Goal: Task Accomplishment & Management: Manage account settings

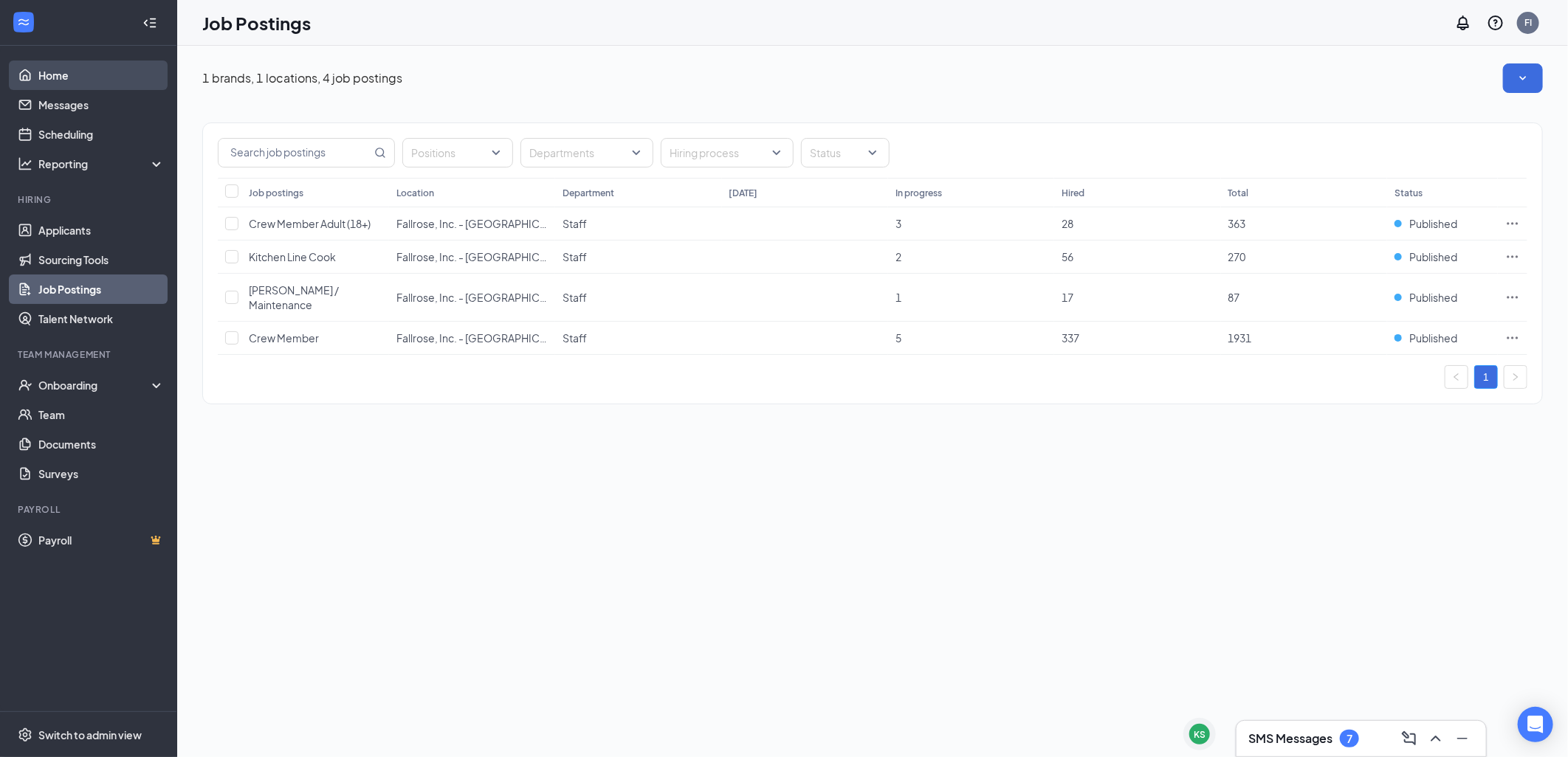
click at [69, 67] on link "Home" at bounding box center [101, 76] width 126 height 30
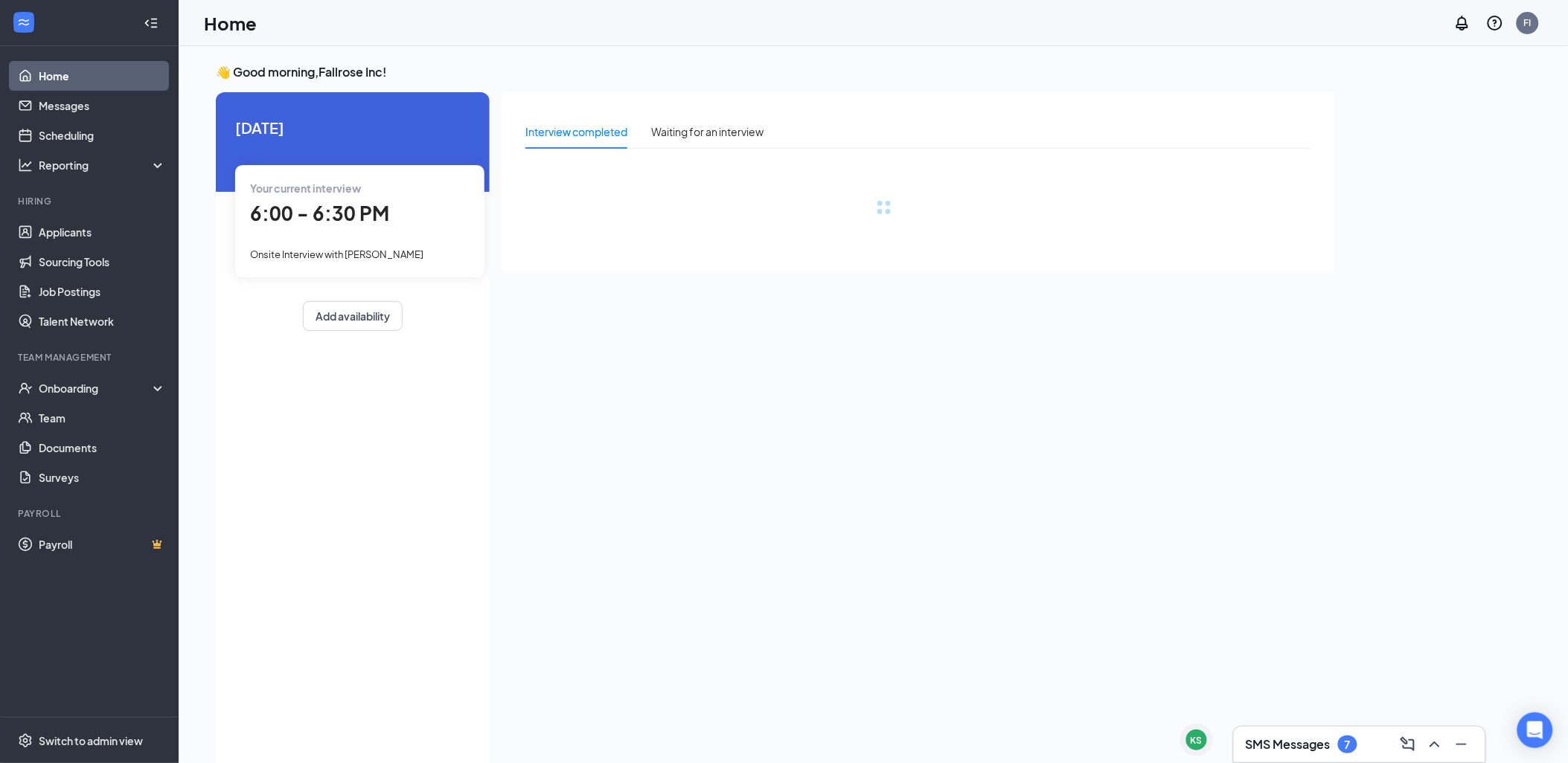
click at [388, 226] on div "6:00 - 6:30 PM" at bounding box center [359, 214] width 220 height 31
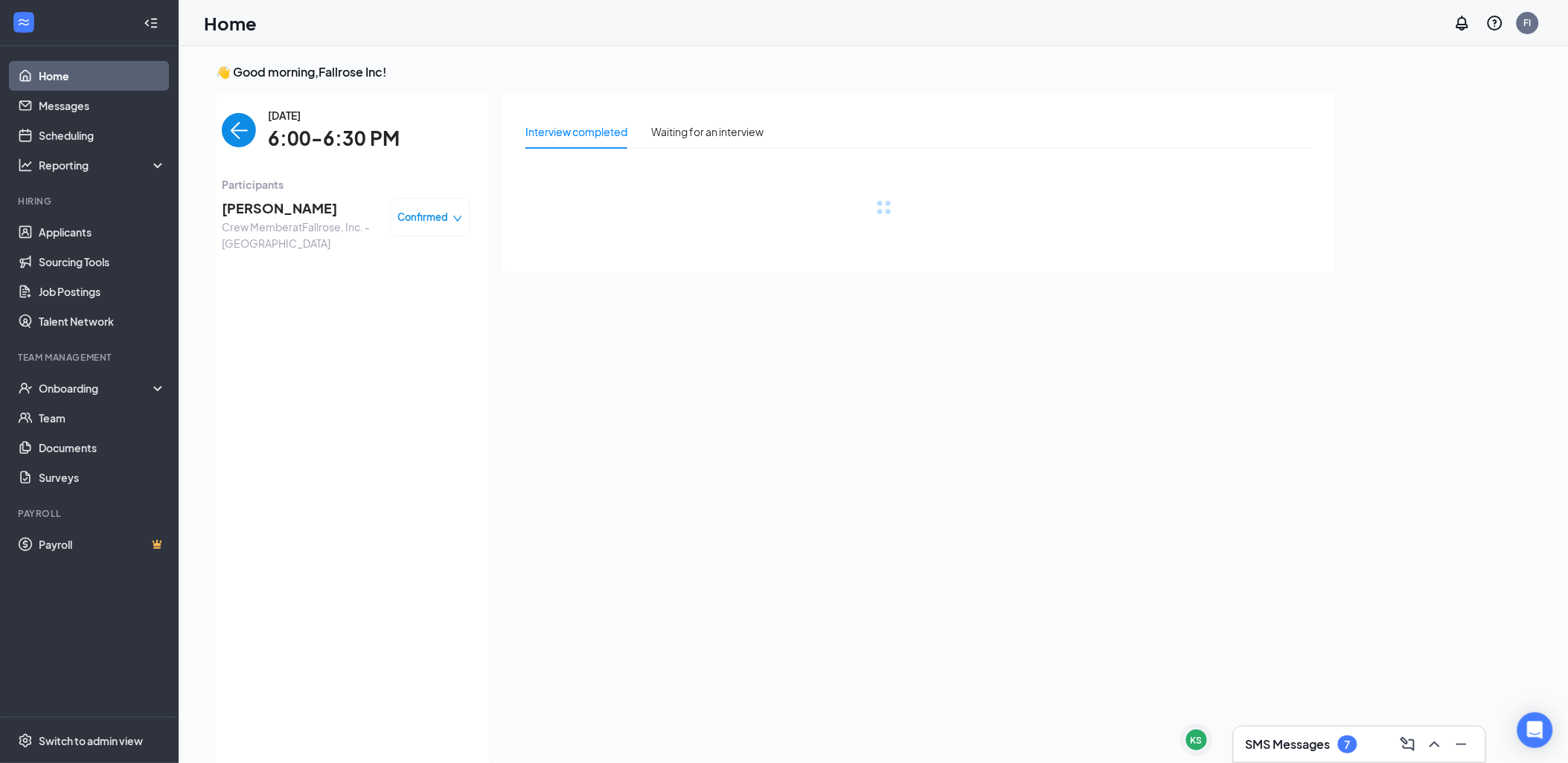
scroll to position [5, 0]
click at [288, 214] on span "Crew Member at [GEOGRAPHIC_DATA], Inc. - [GEOGRAPHIC_DATA]" at bounding box center [300, 230] width 156 height 32
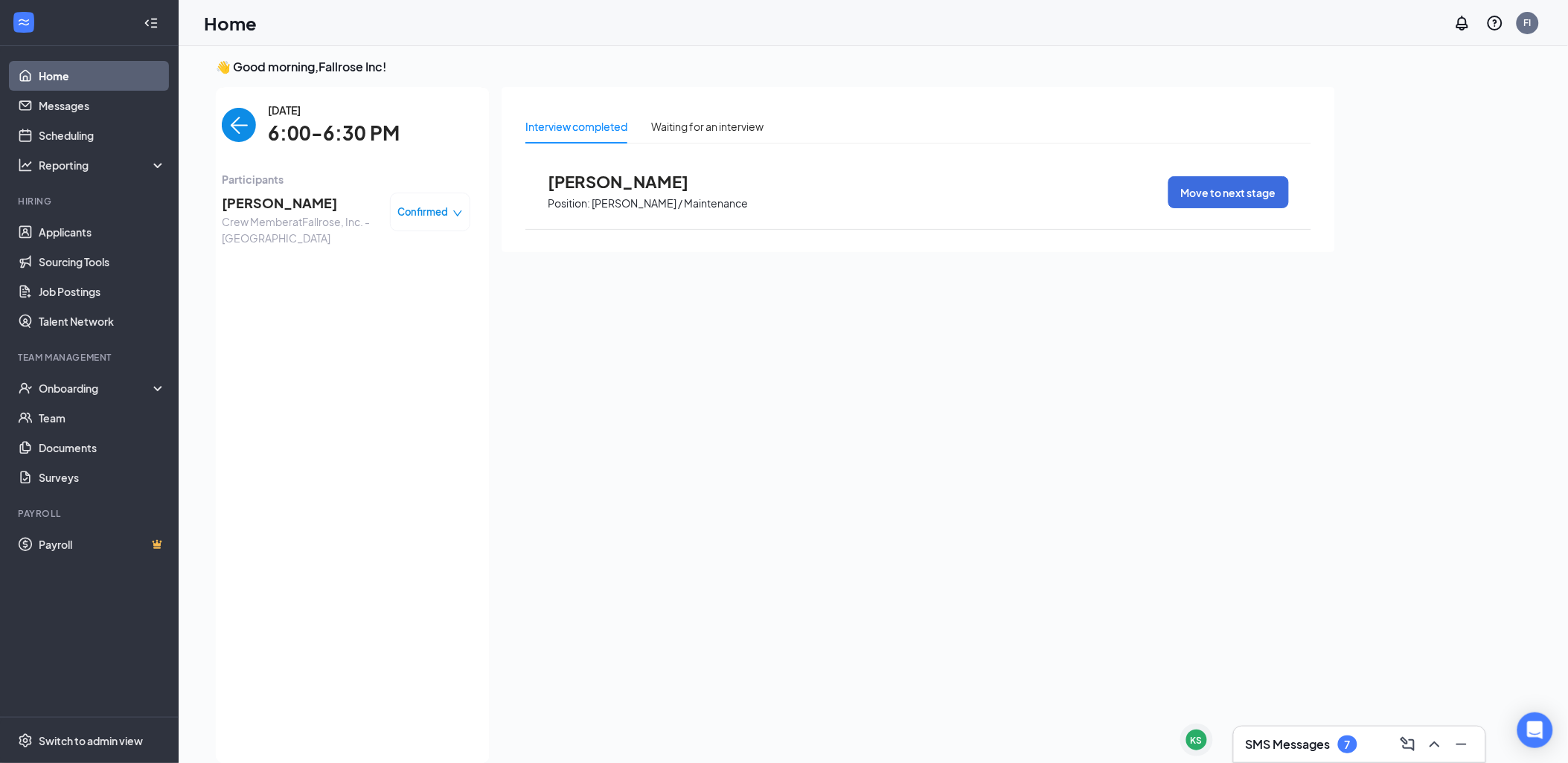
click at [288, 211] on span "[PERSON_NAME]" at bounding box center [300, 203] width 156 height 21
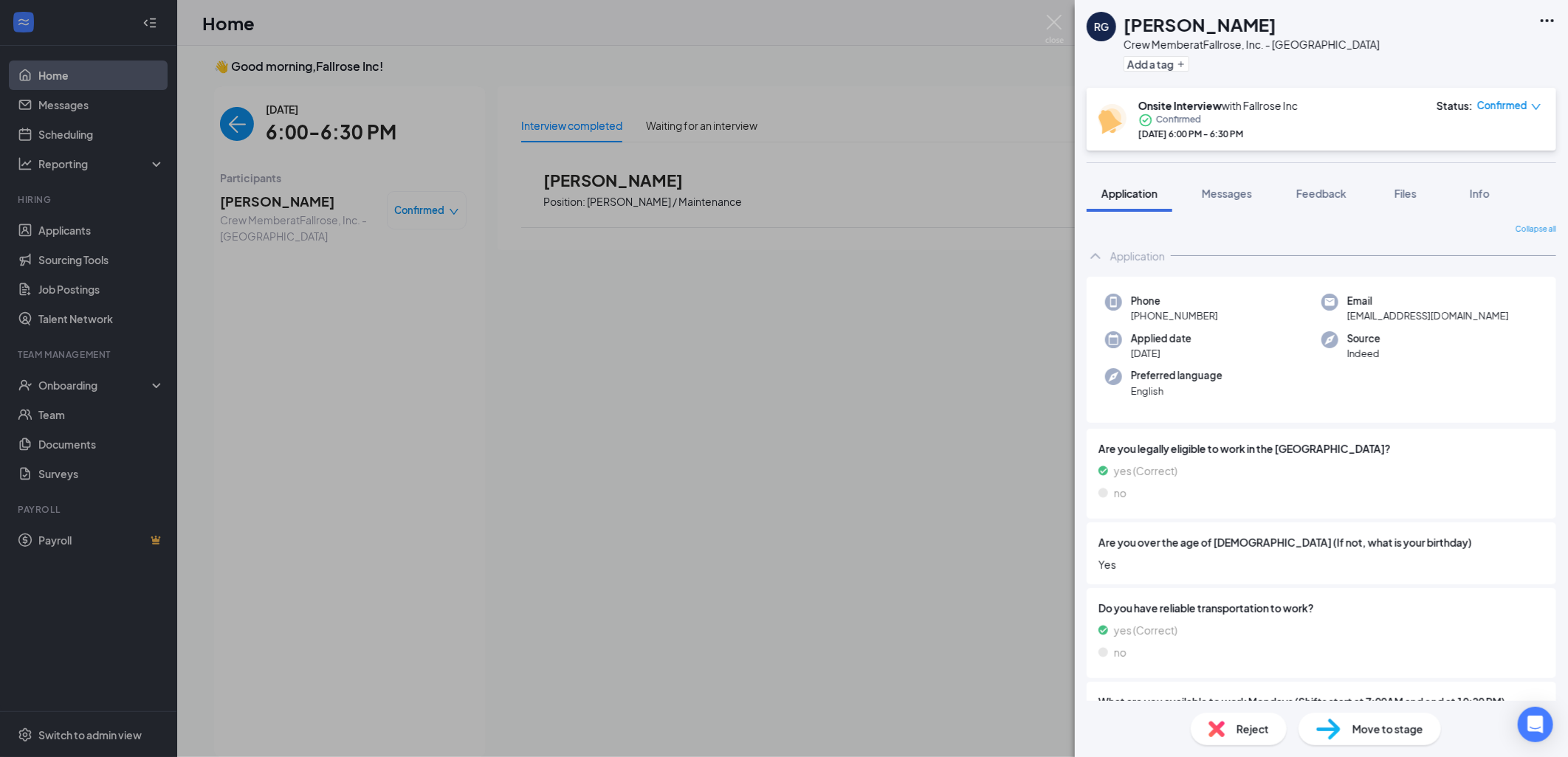
click at [1042, 183] on div "[PERSON_NAME] Crew Member at [GEOGRAPHIC_DATA], Inc. - [GEOGRAPHIC_DATA] Add a …" at bounding box center [784, 378] width 1568 height 757
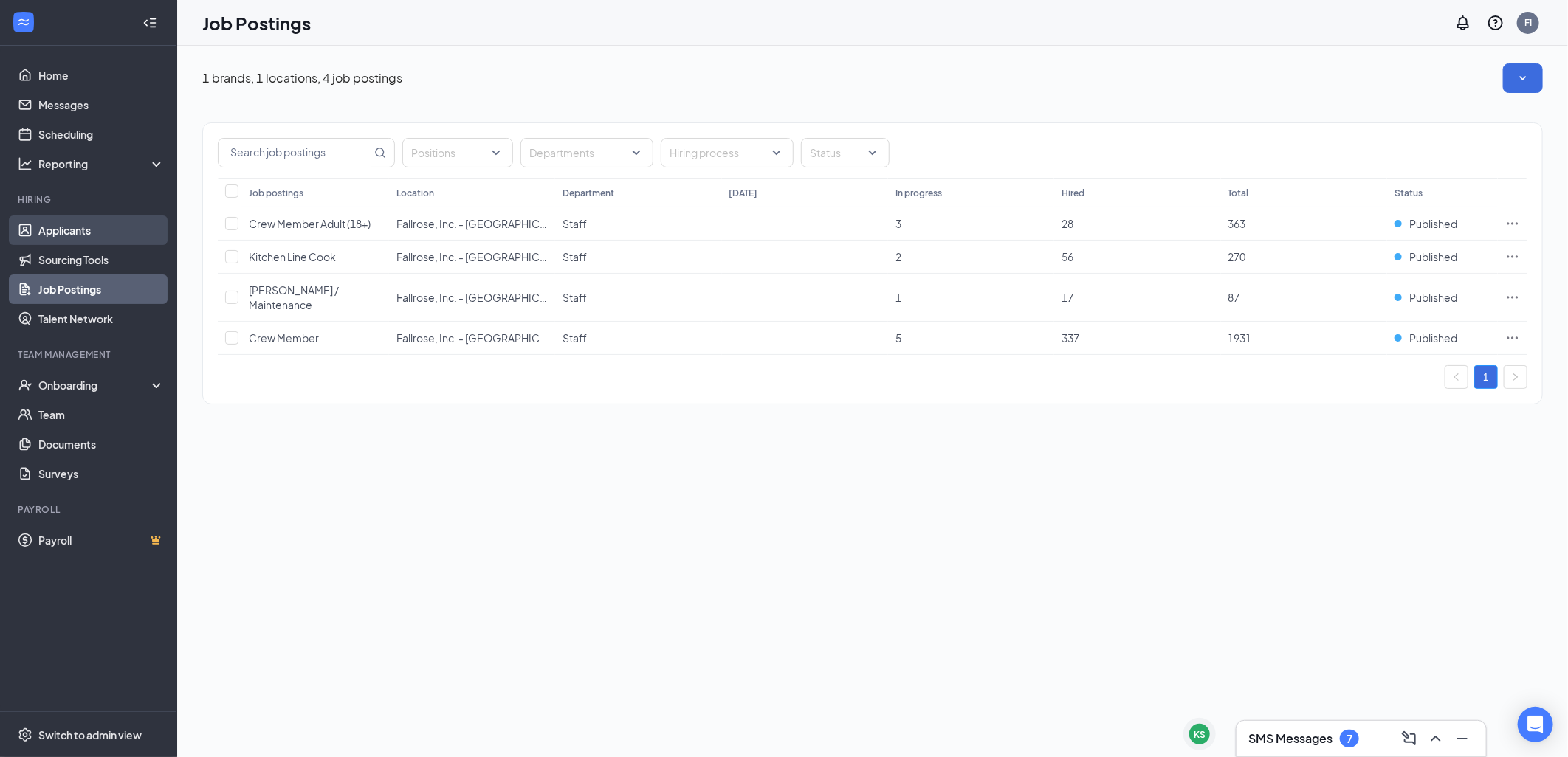
click at [94, 220] on link "Applicants" at bounding box center [101, 230] width 126 height 30
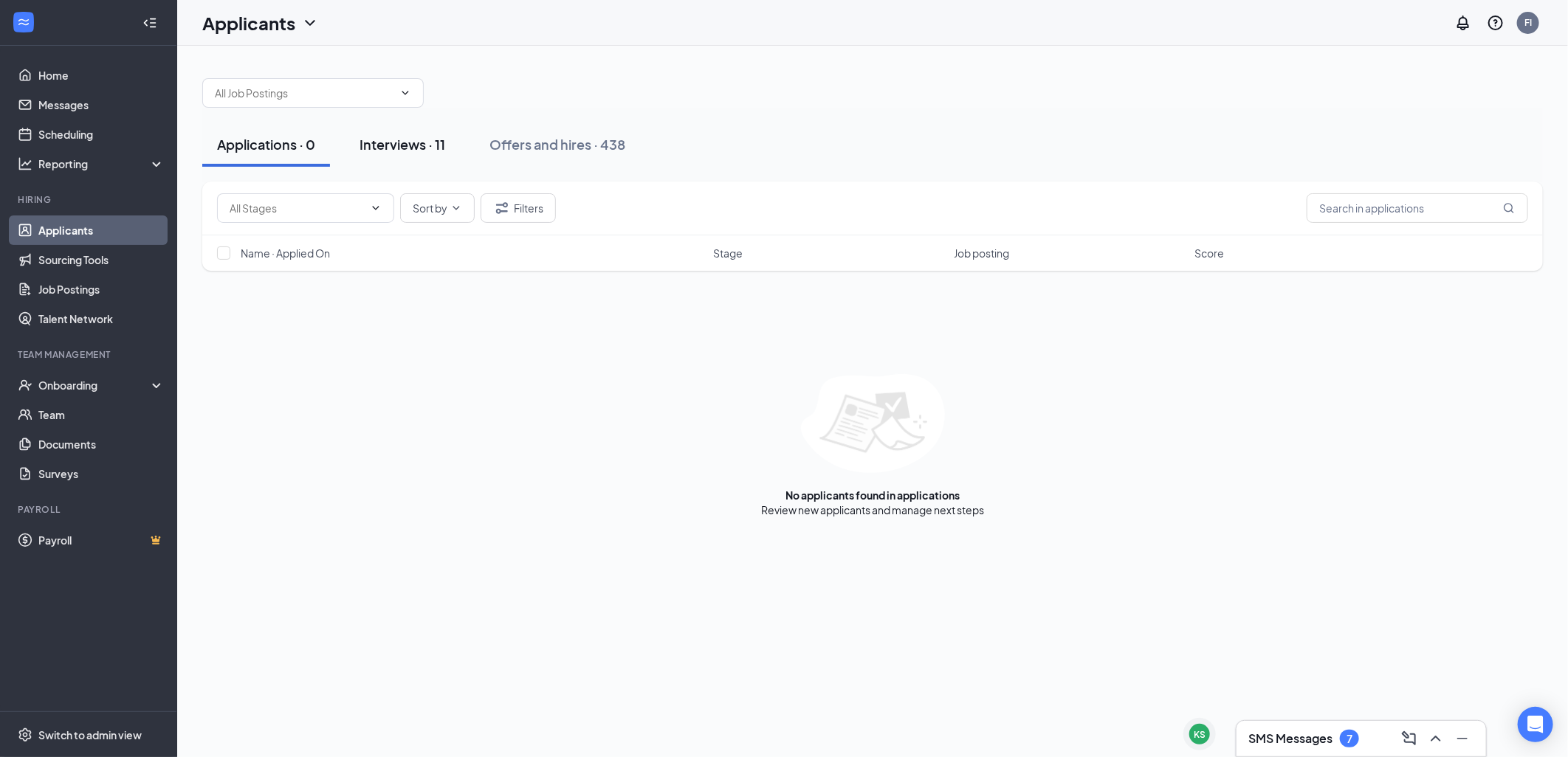
click at [404, 150] on div "Interviews · 11" at bounding box center [402, 143] width 86 height 18
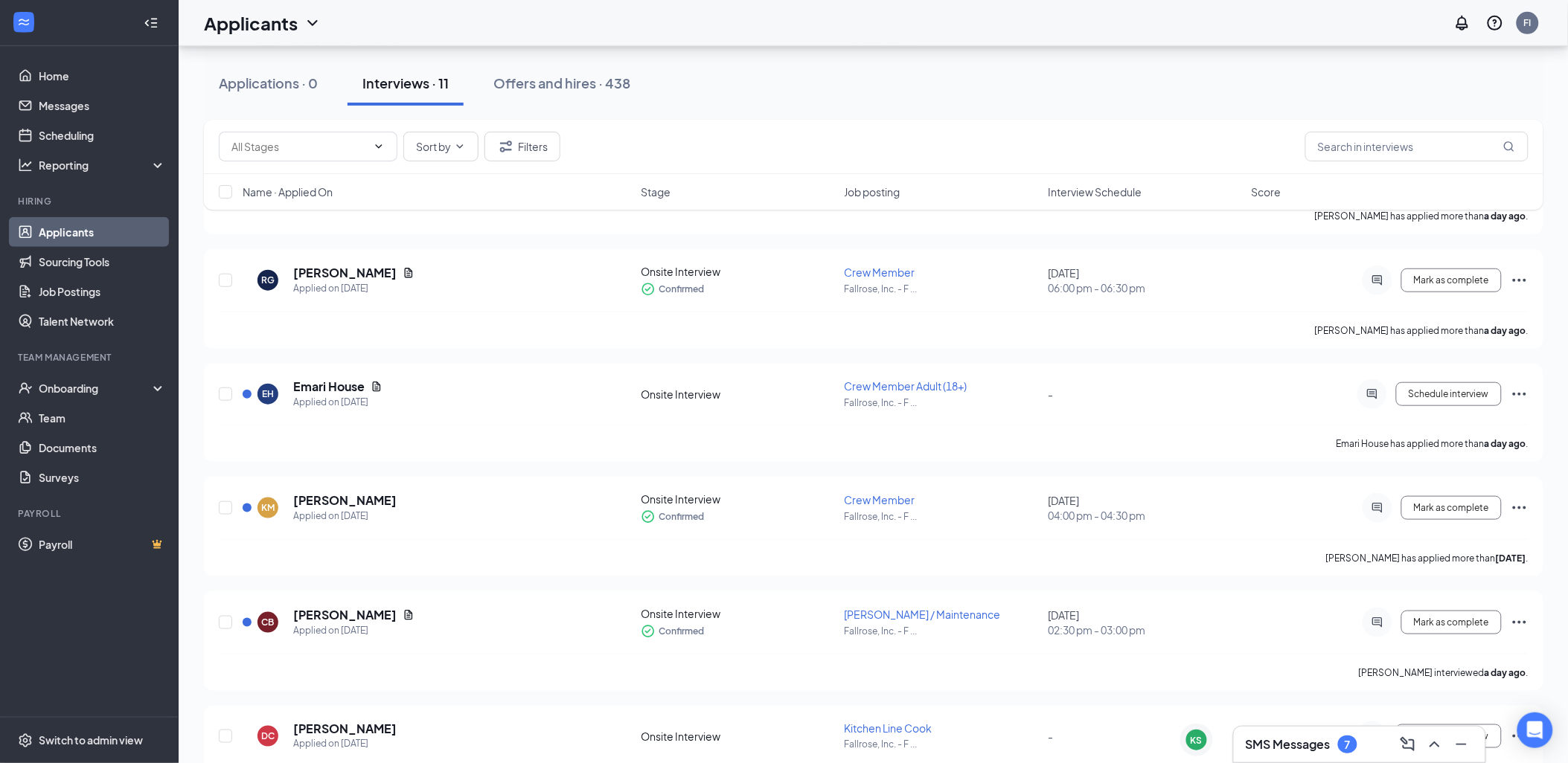
scroll to position [39, 0]
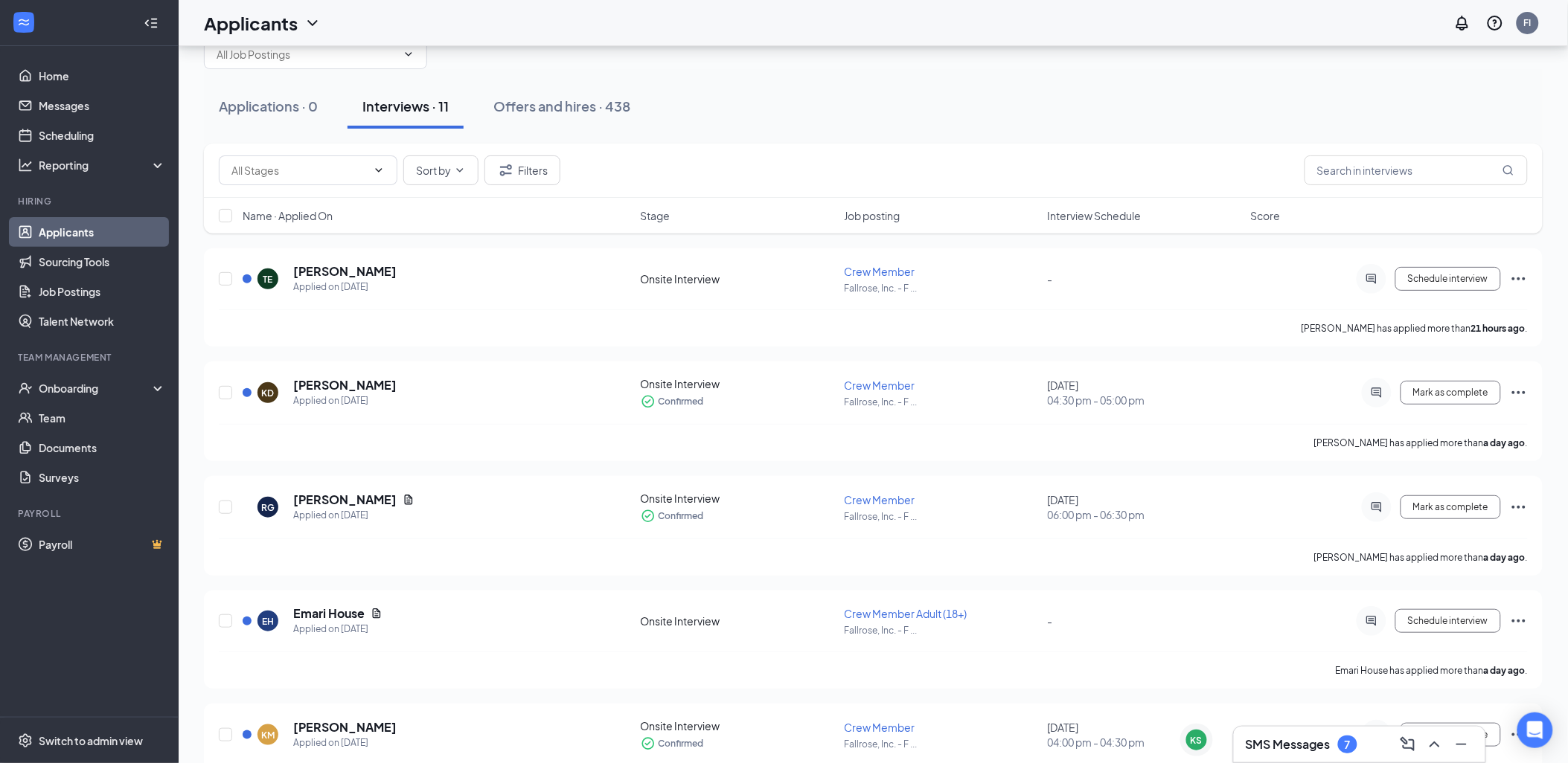
click at [1065, 217] on span "Interview Schedule" at bounding box center [1094, 215] width 94 height 15
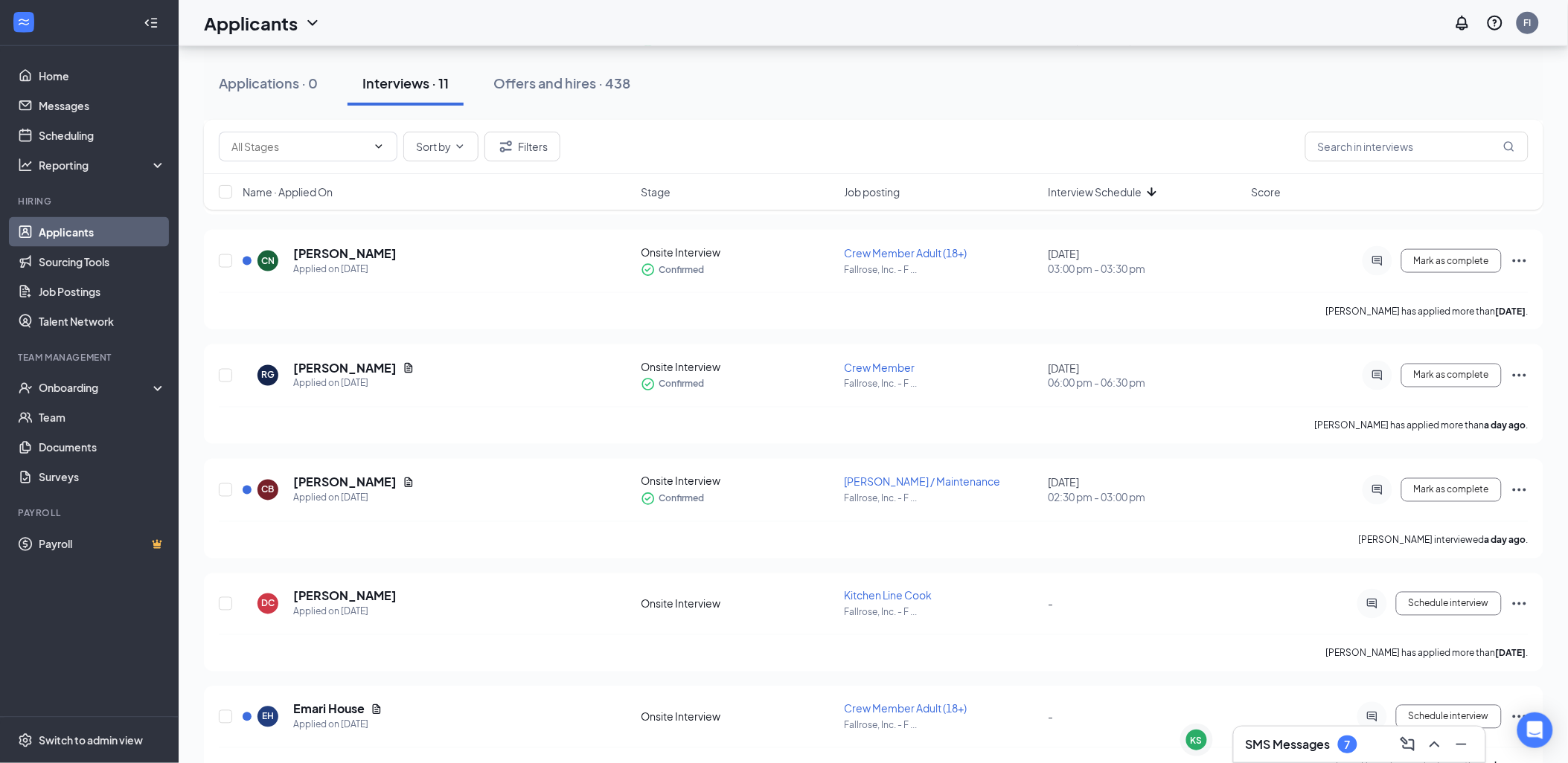
scroll to position [661, 0]
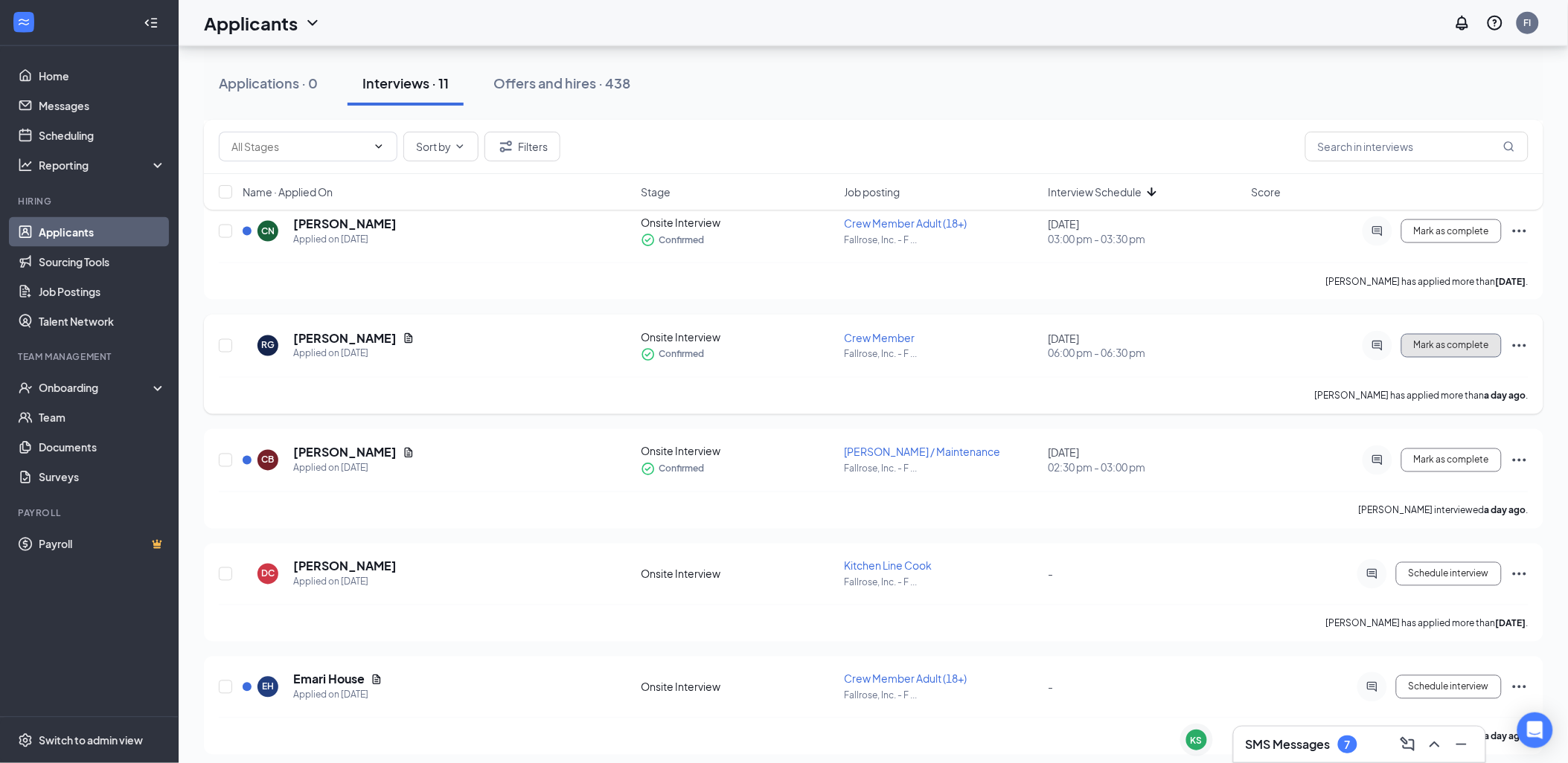
click at [1461, 343] on span "Mark as complete" at bounding box center [1451, 346] width 75 height 11
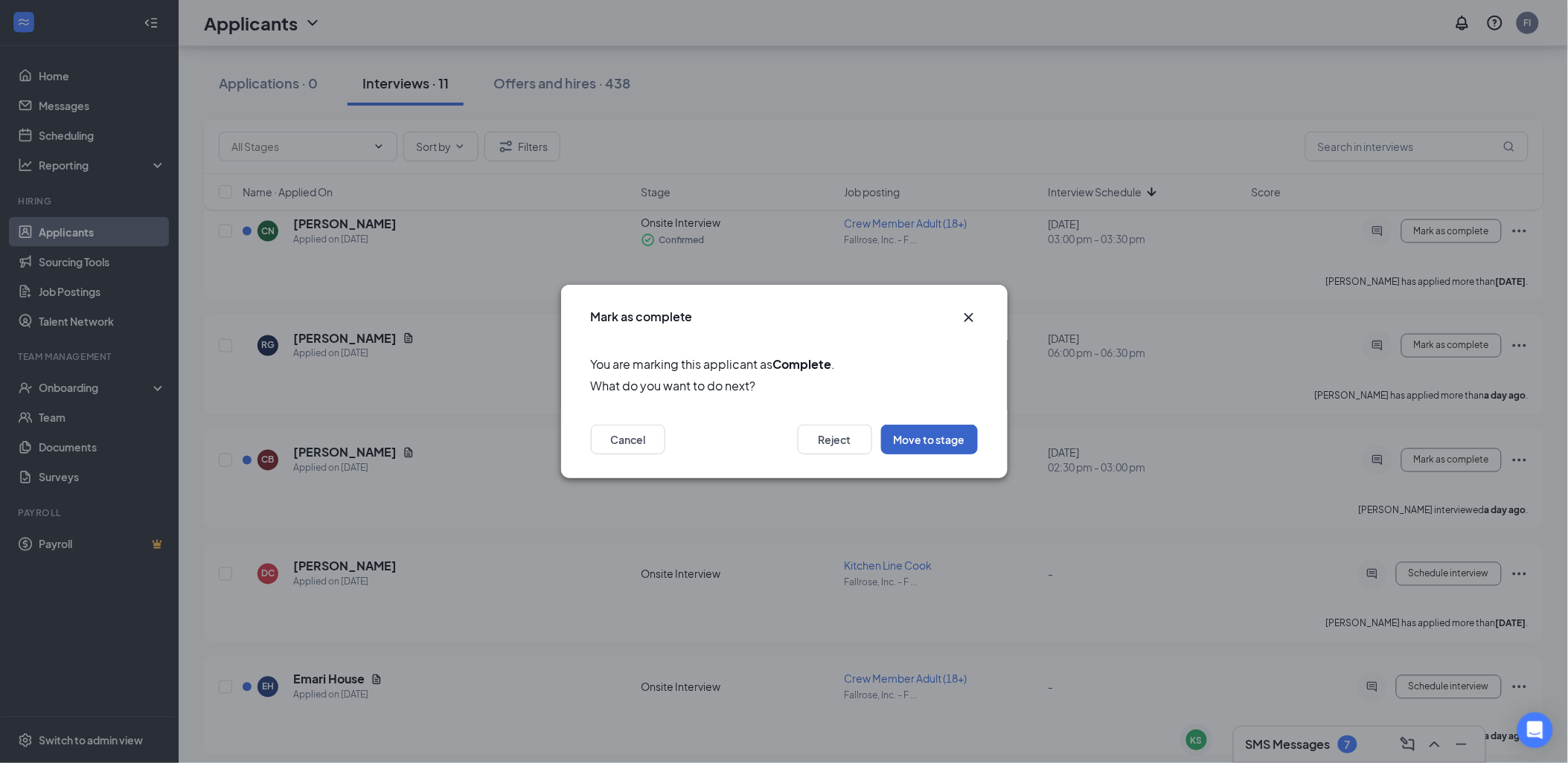
click at [920, 442] on button "Move to stage" at bounding box center [929, 440] width 96 height 30
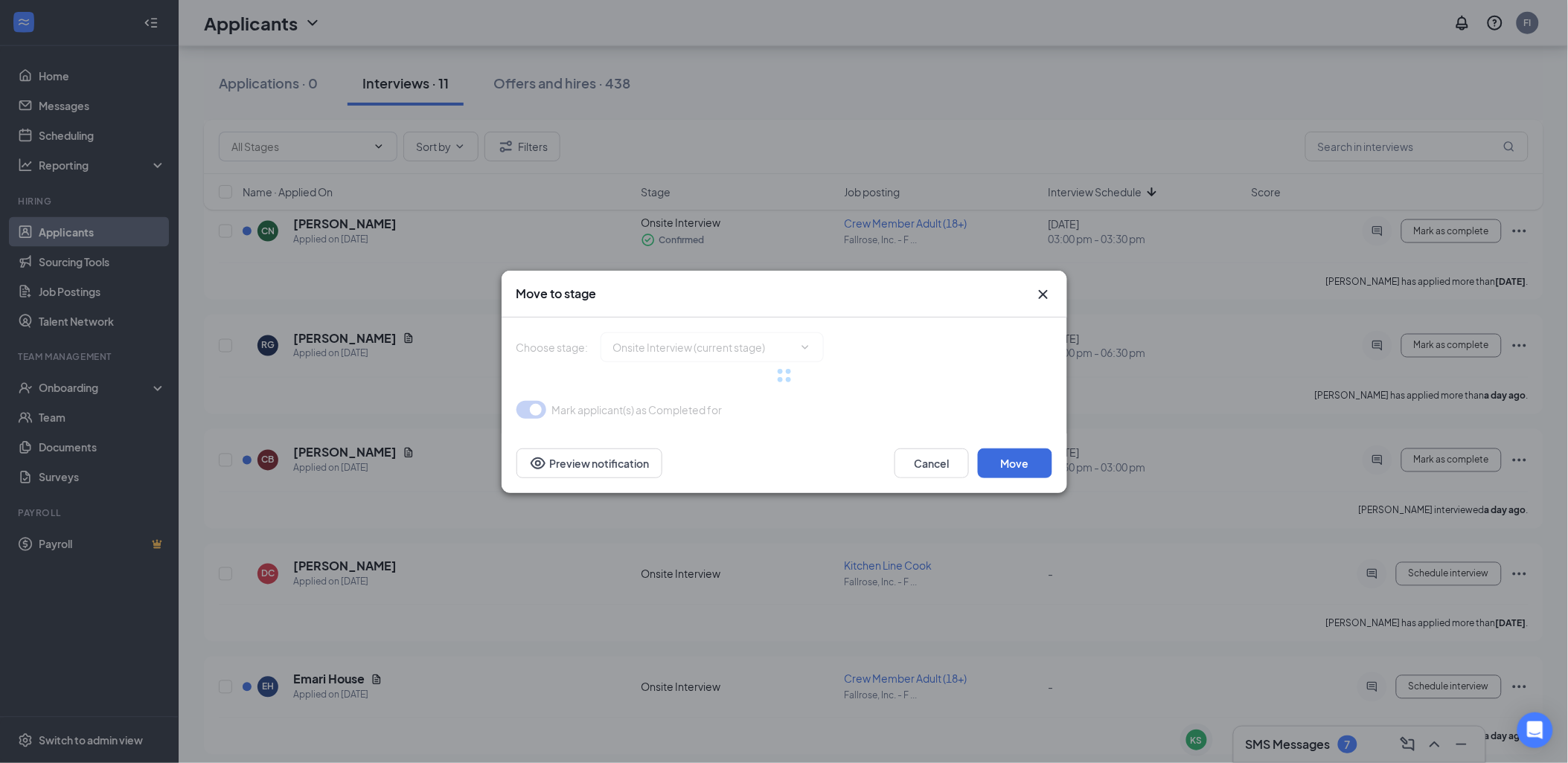
type input "Hiring Complete (final stage)"
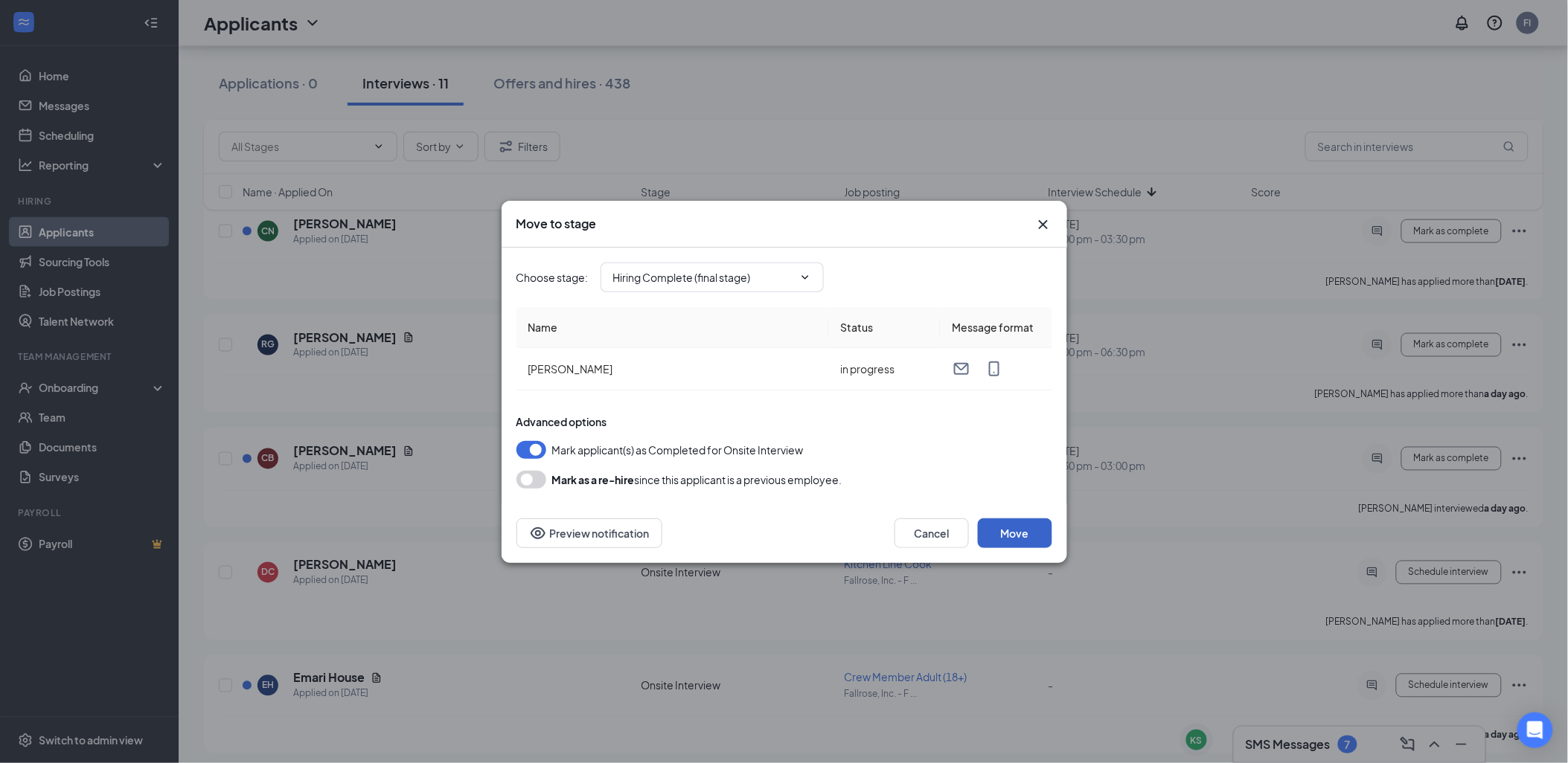
click at [1014, 533] on button "Move" at bounding box center [1014, 533] width 74 height 30
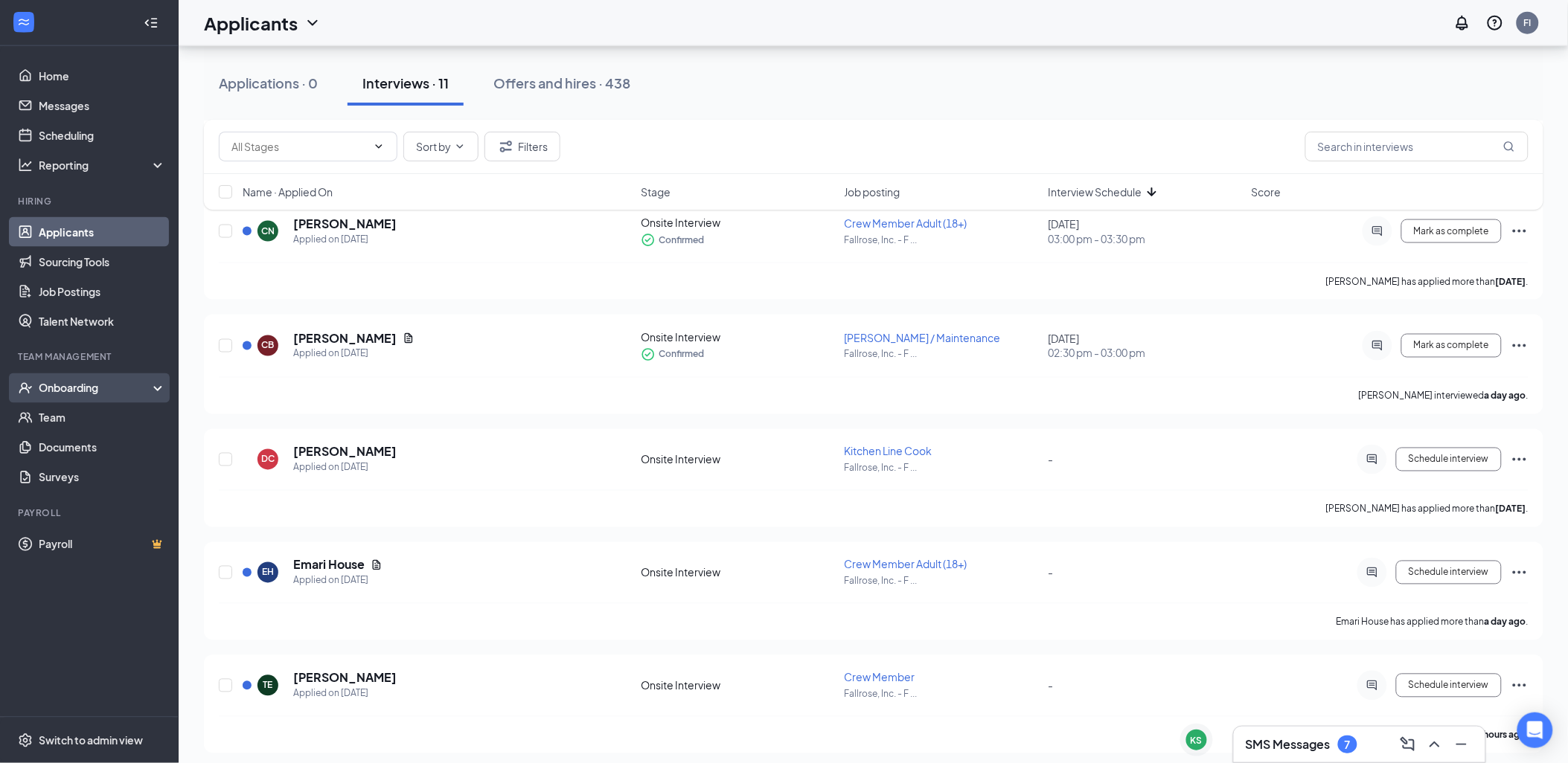
click at [108, 391] on div "Onboarding" at bounding box center [95, 388] width 115 height 15
click at [102, 414] on link "Overview" at bounding box center [102, 418] width 127 height 30
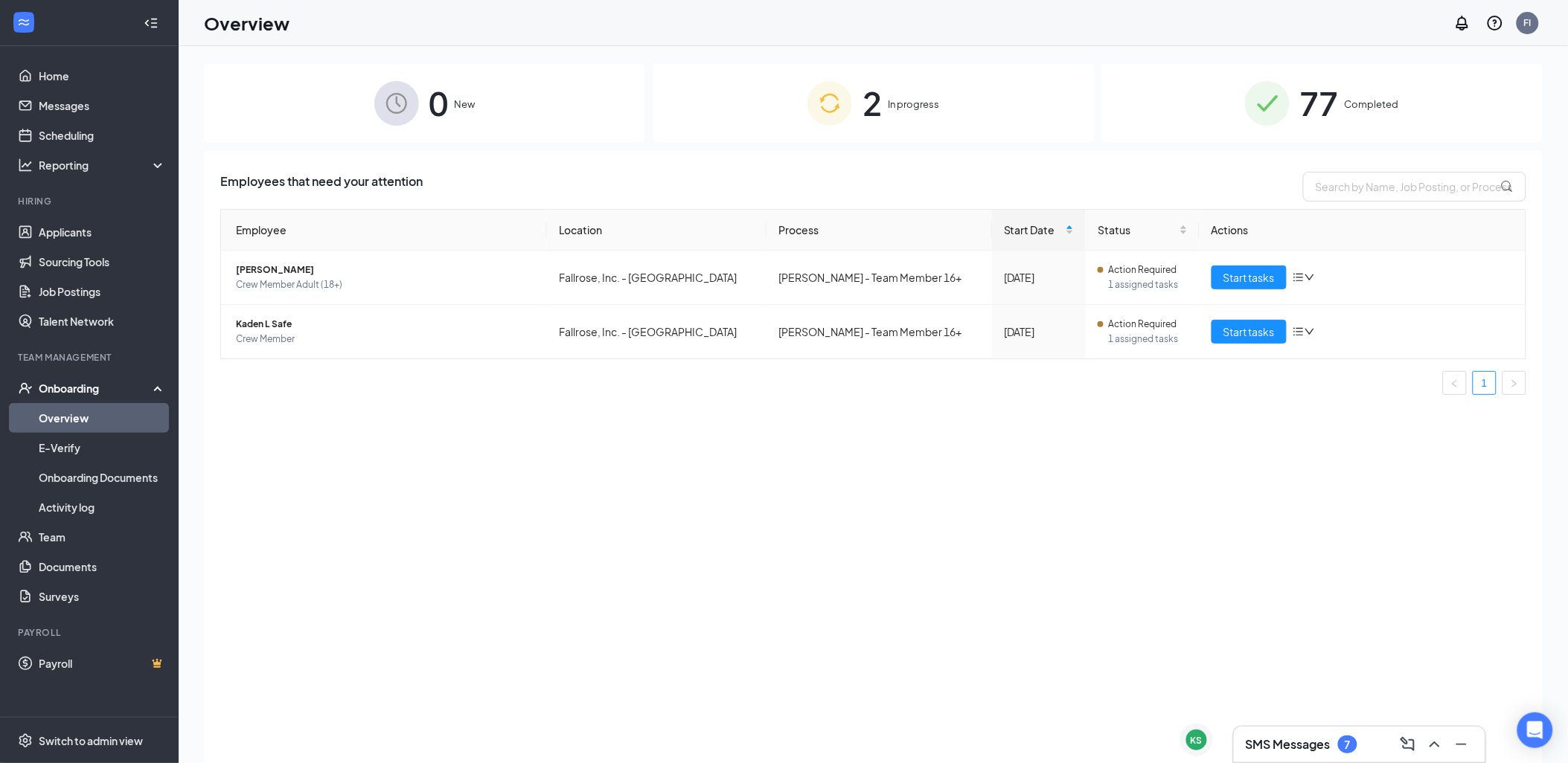
click at [521, 113] on div "0 New" at bounding box center [425, 102] width 441 height 78
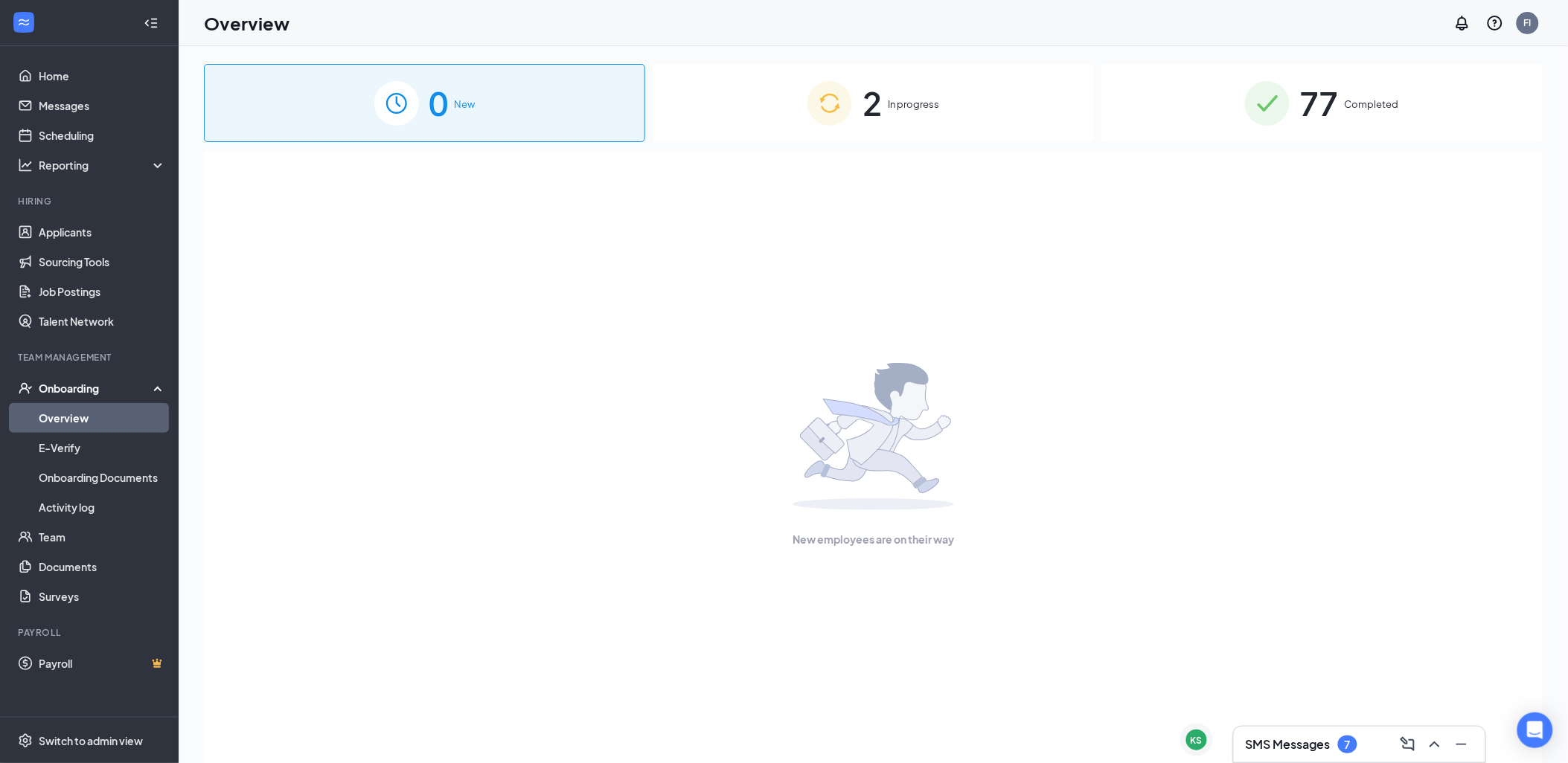
click at [968, 96] on div "2 In progress" at bounding box center [873, 102] width 441 height 78
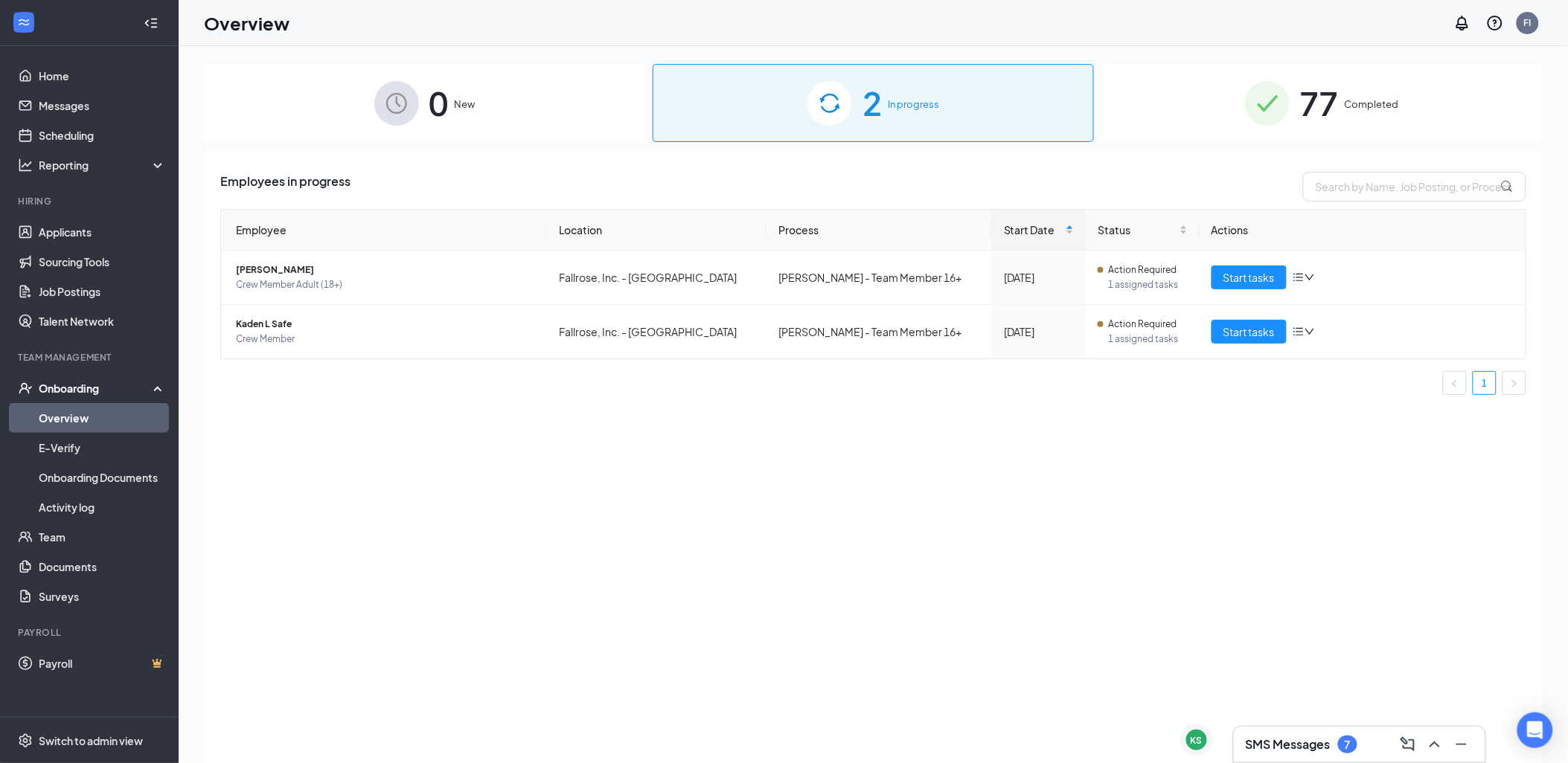
click at [112, 211] on li "Hiring Applicants Sourcing Tools Job Postings Talent Network" at bounding box center [88, 265] width 178 height 141
click at [114, 217] on link "Applicants" at bounding box center [102, 232] width 127 height 30
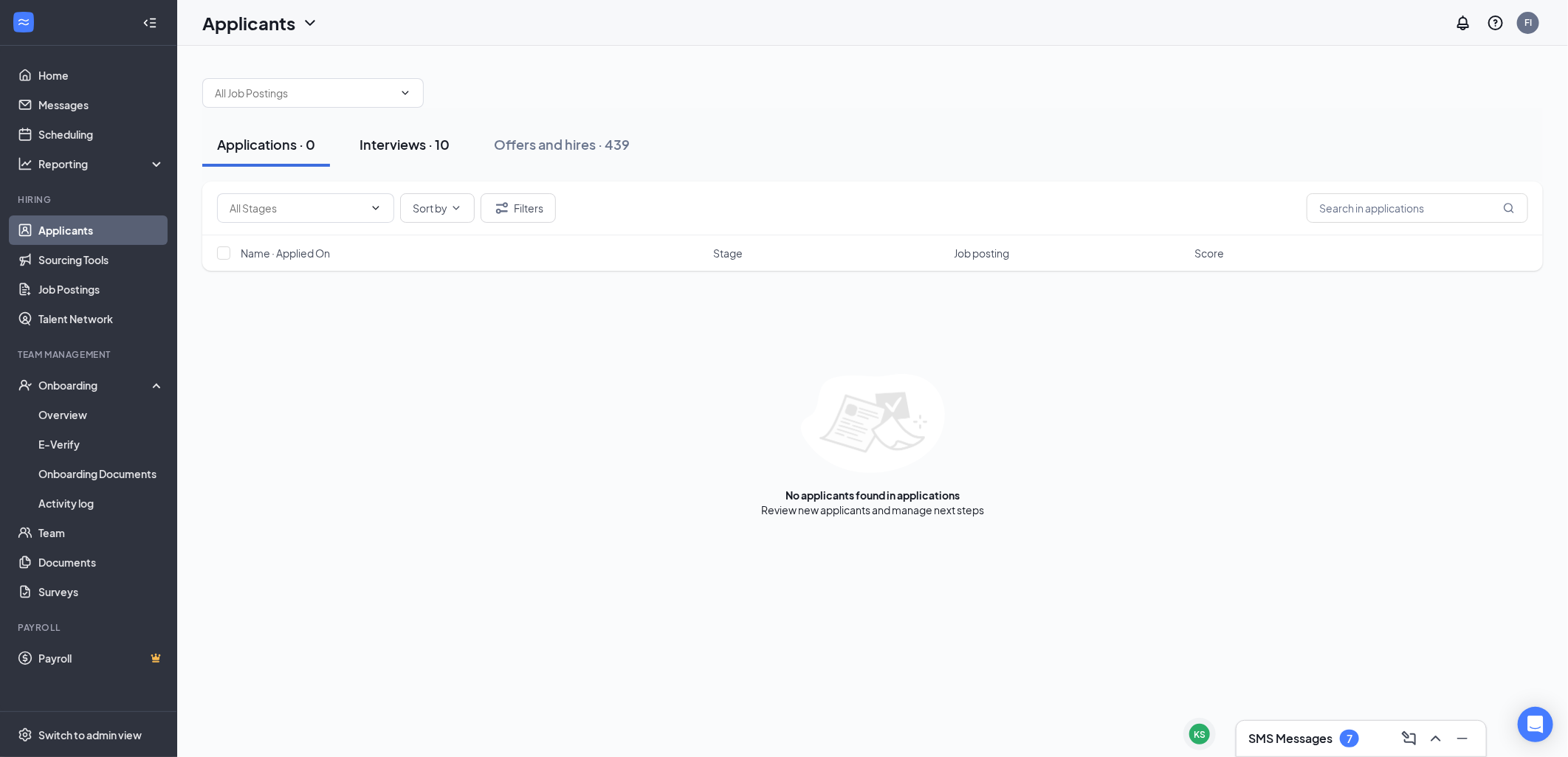
click at [388, 142] on div "Interviews · 10" at bounding box center [405, 143] width 90 height 18
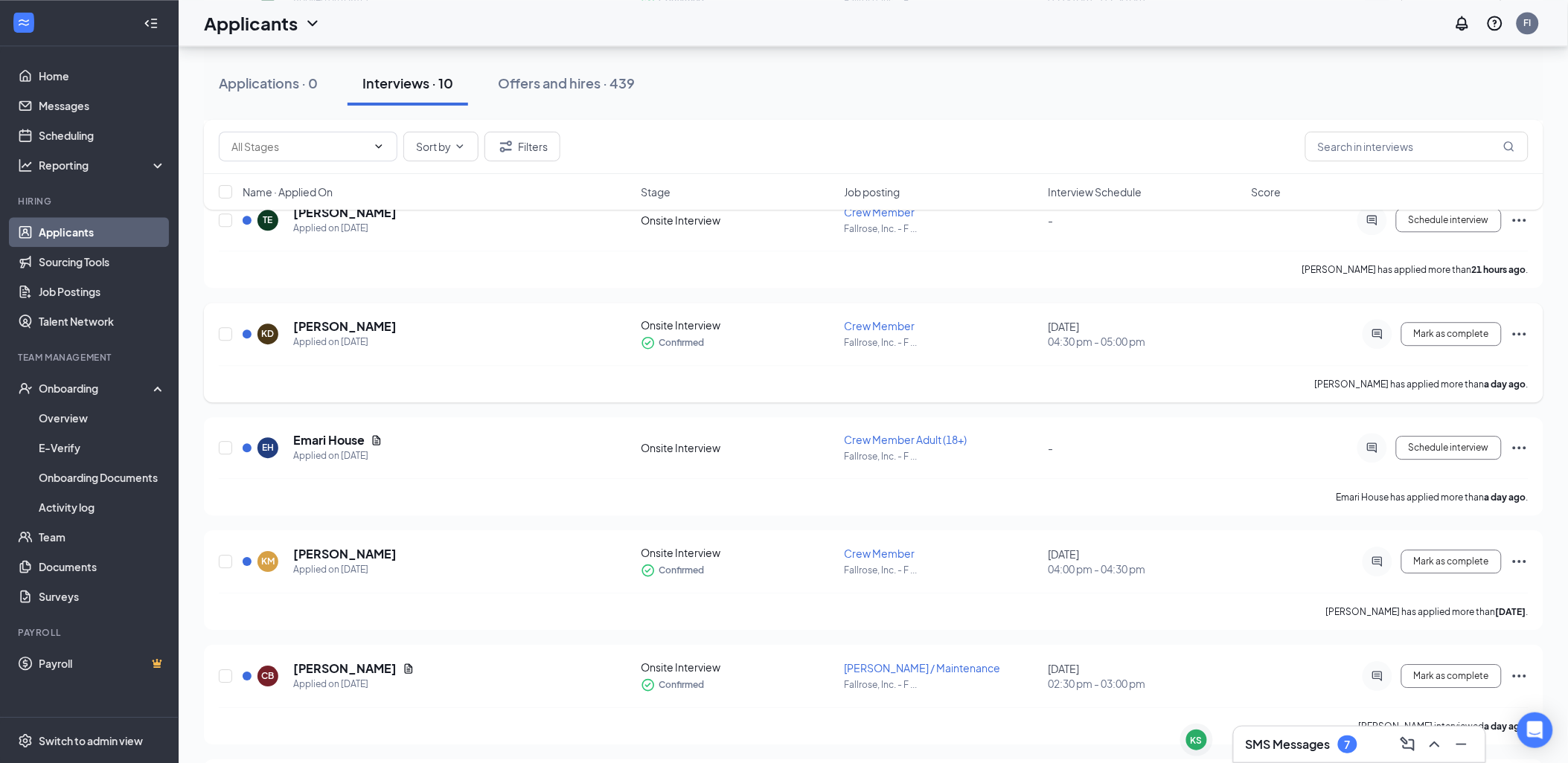
scroll to position [1157, 0]
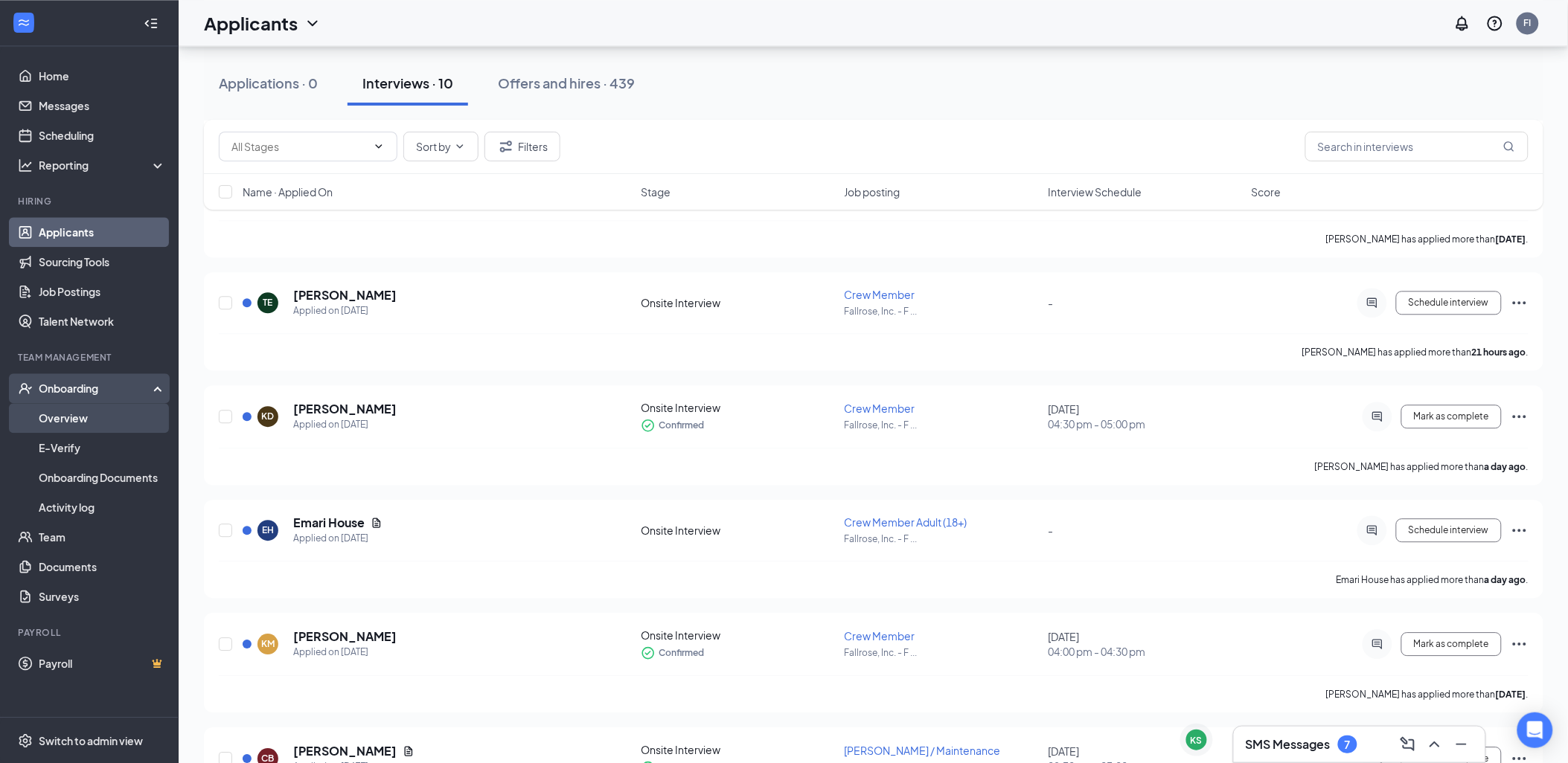
click at [82, 413] on link "Overview" at bounding box center [102, 418] width 127 height 30
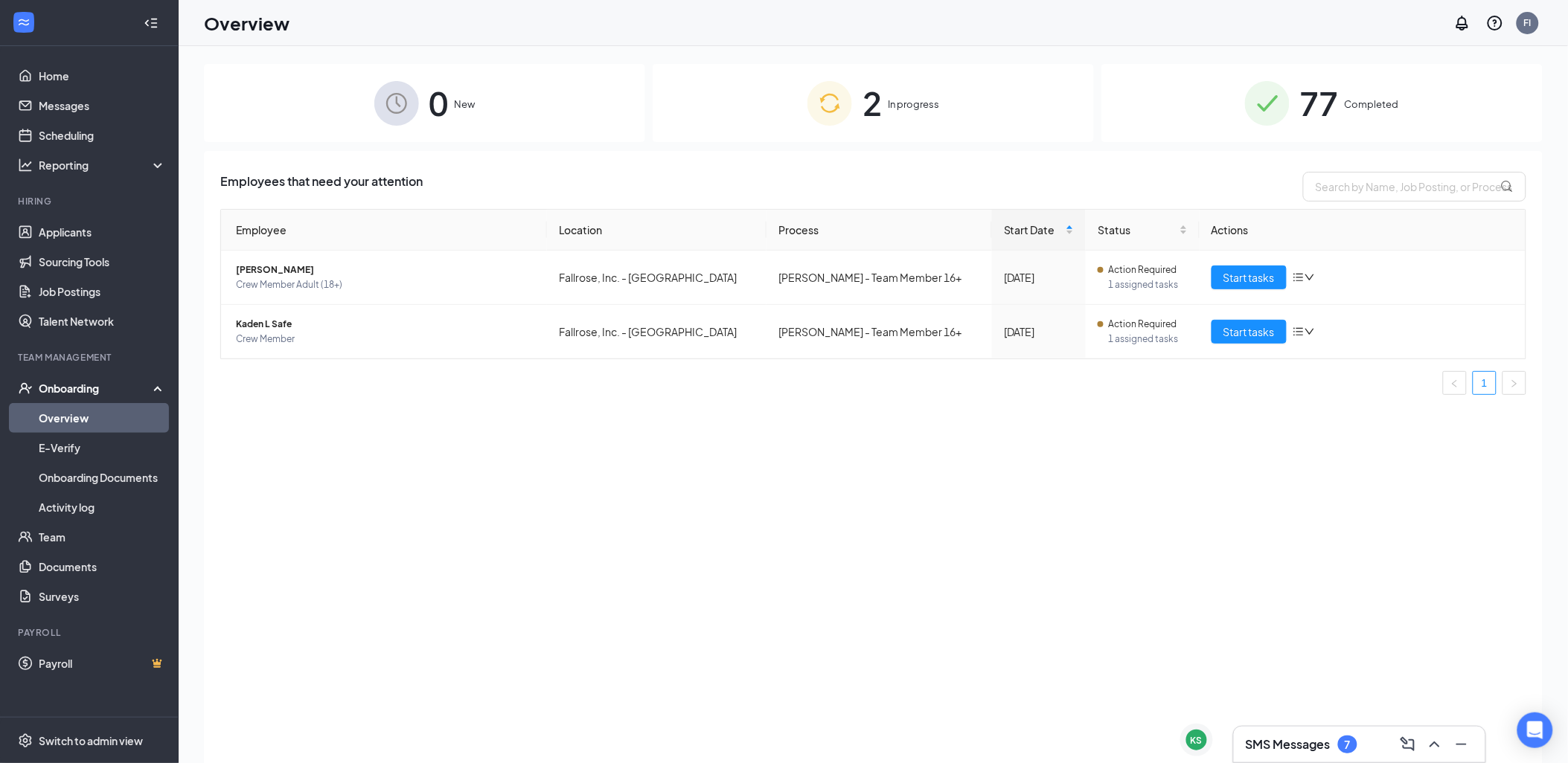
click at [510, 117] on div "0 New" at bounding box center [425, 102] width 441 height 78
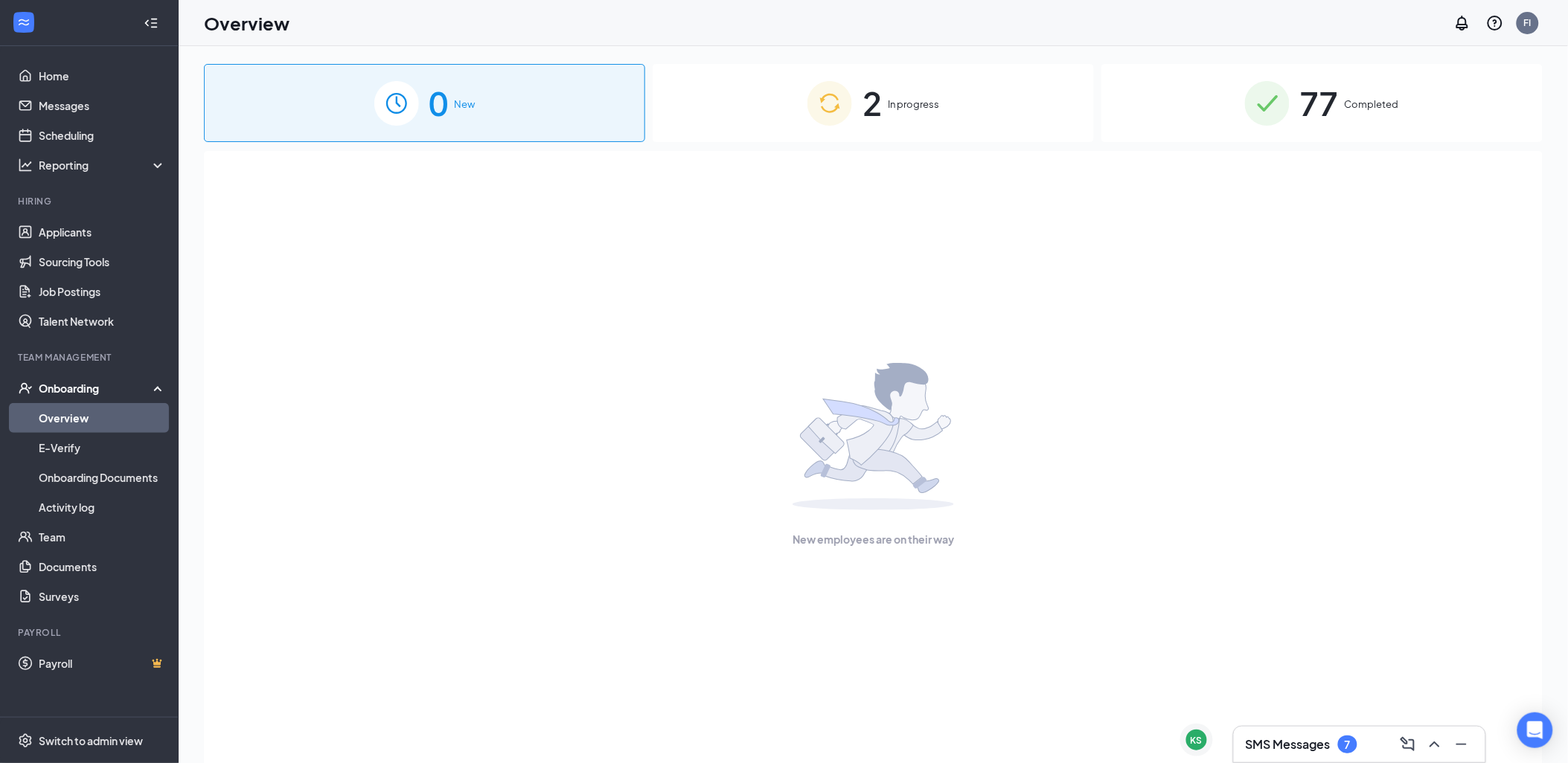
click at [1007, 110] on div "2 In progress" at bounding box center [873, 102] width 441 height 78
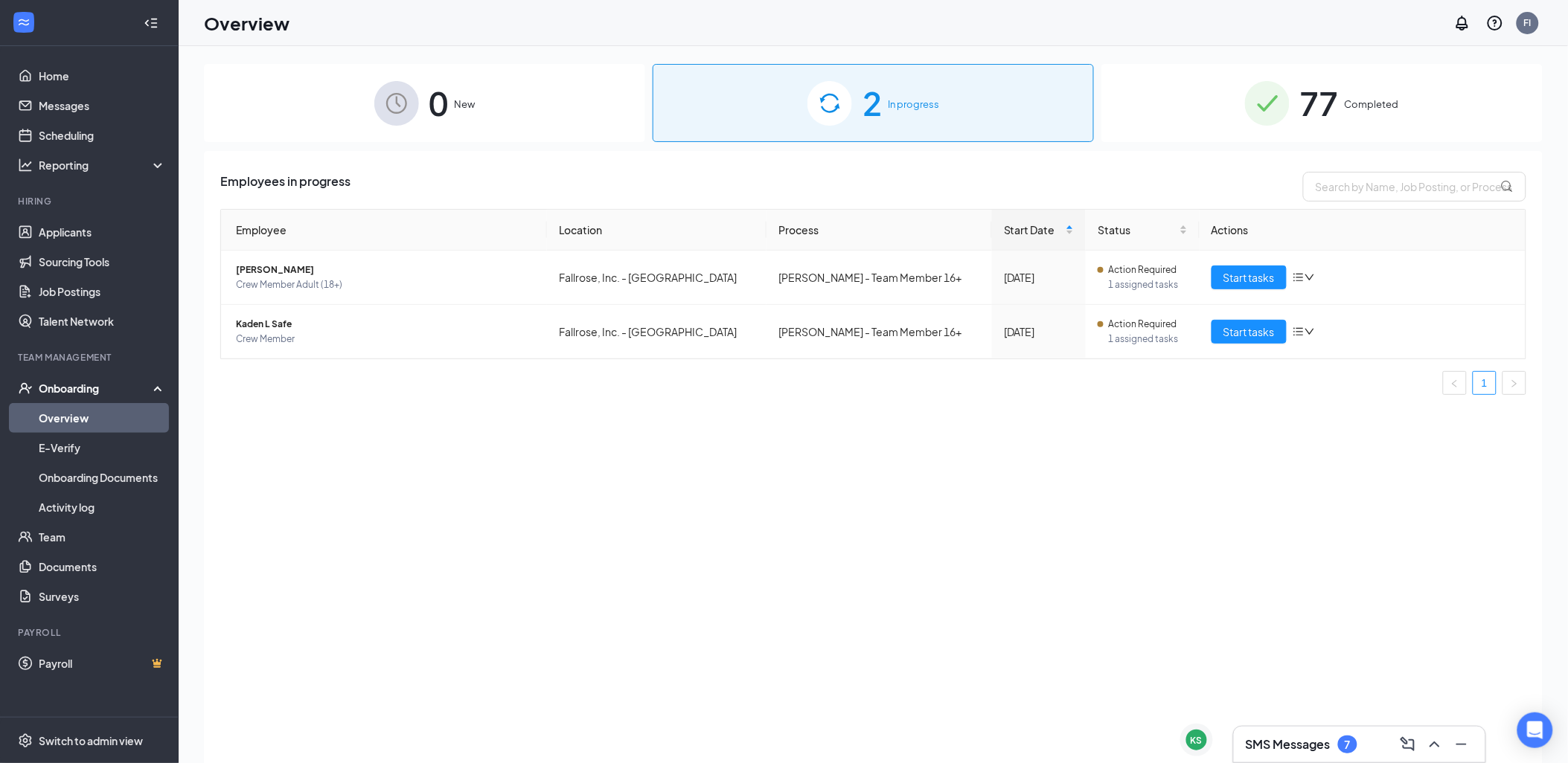
click at [83, 382] on div "Onboarding" at bounding box center [95, 388] width 115 height 15
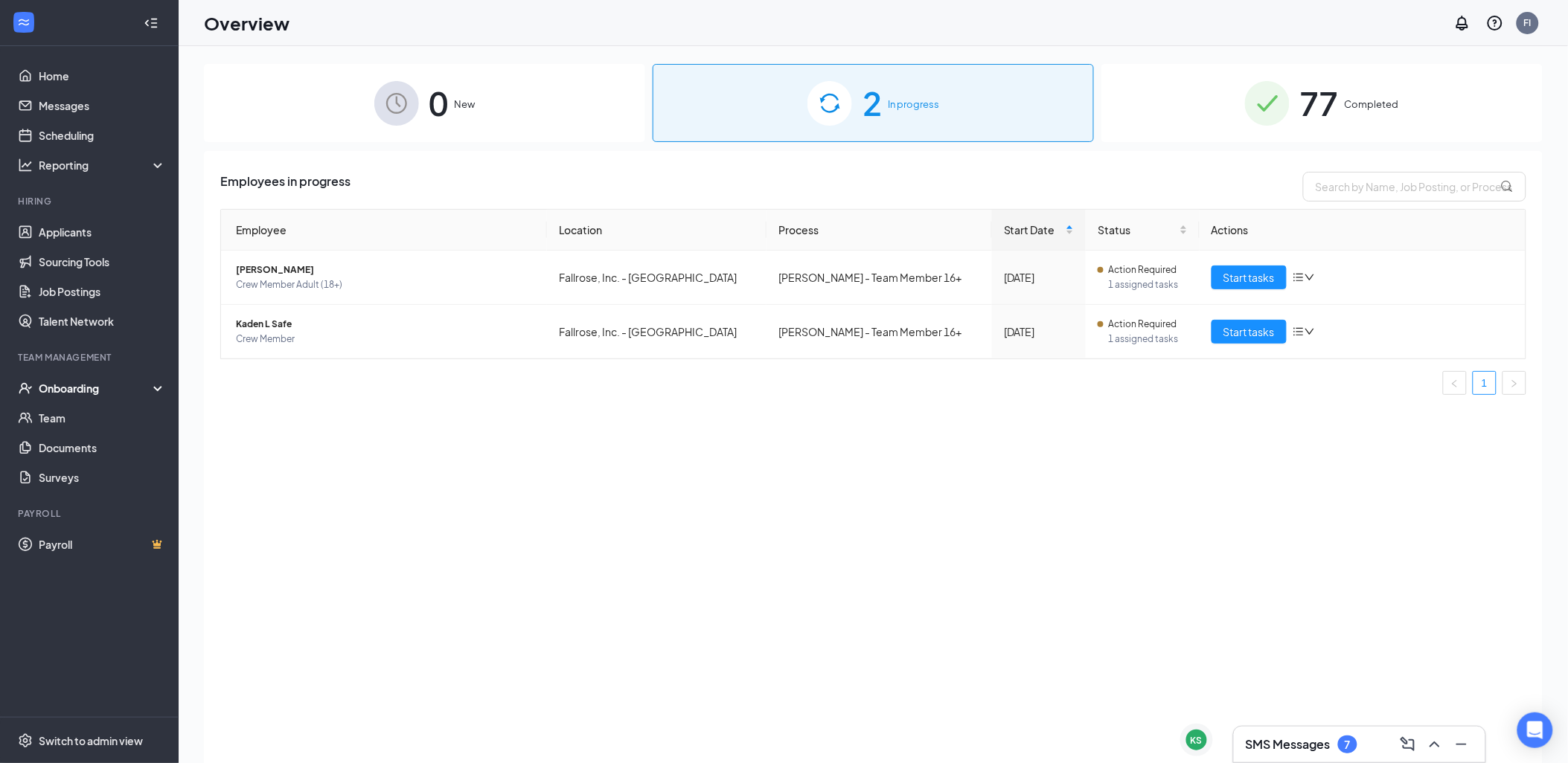
click at [122, 383] on div "Onboarding" at bounding box center [95, 388] width 115 height 15
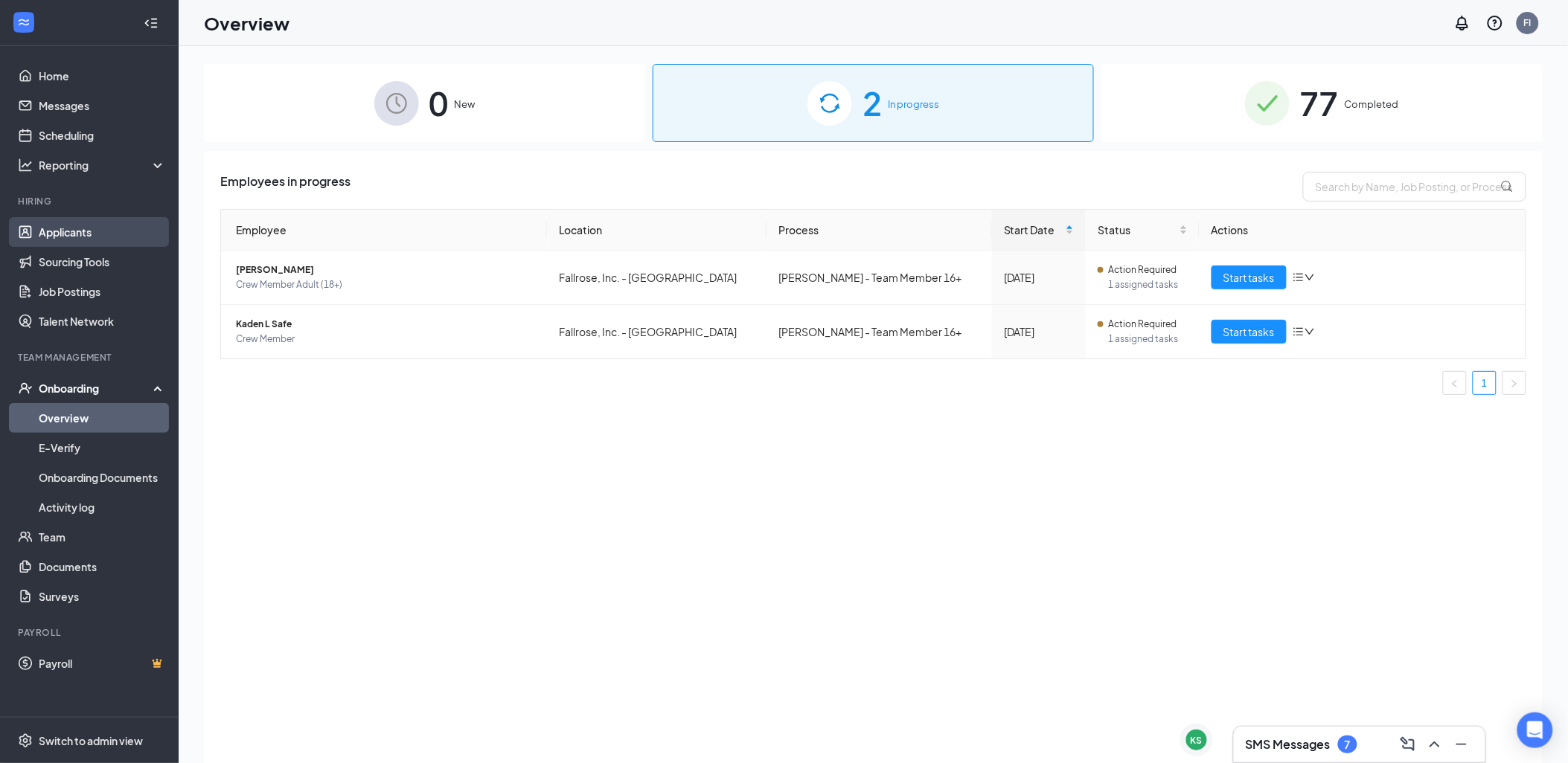
click at [94, 225] on link "Applicants" at bounding box center [102, 232] width 127 height 30
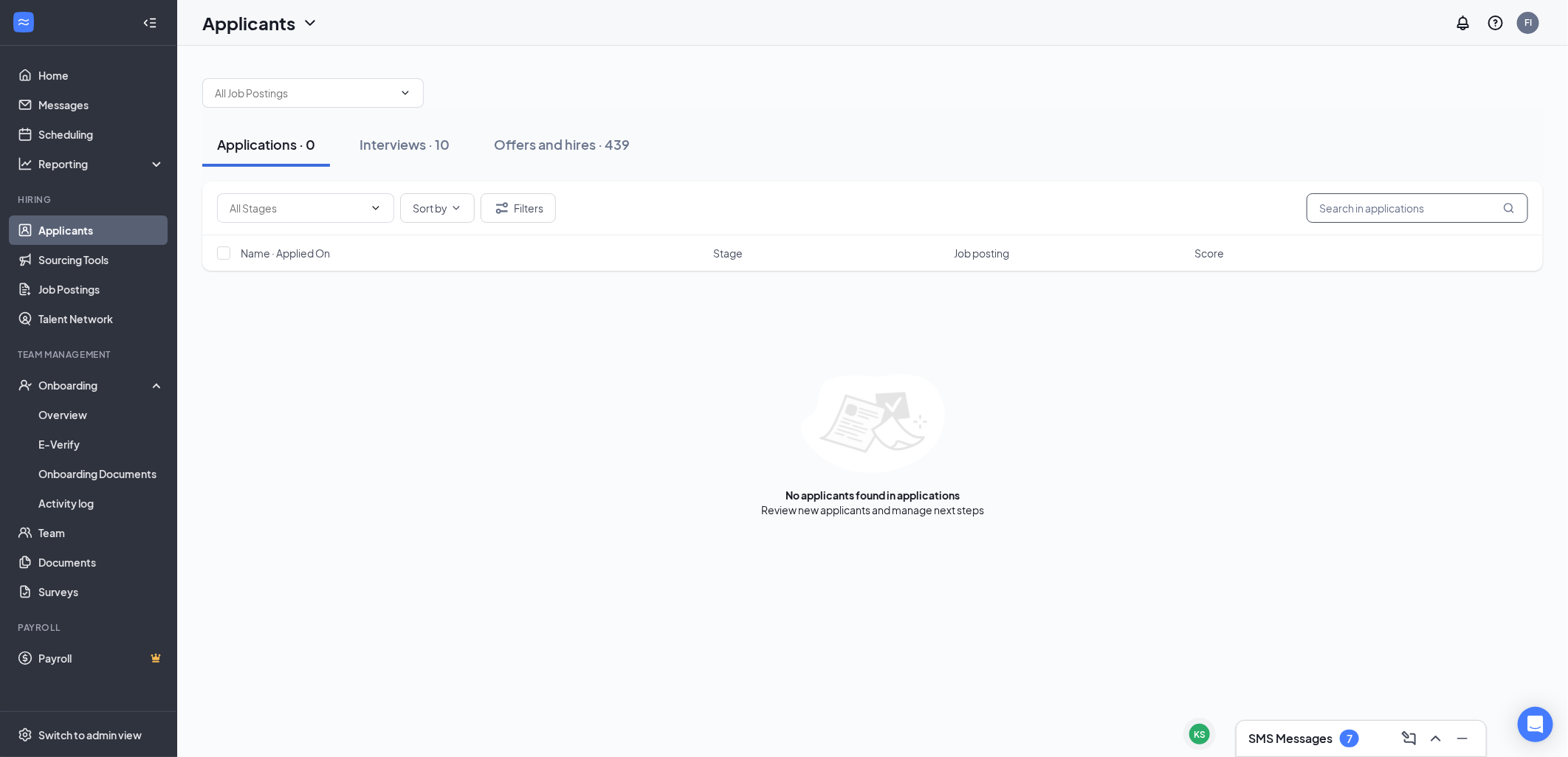
click at [1365, 218] on input "text" at bounding box center [1417, 209] width 222 height 30
type input "rhoda"
click at [389, 143] on div "Interviews · 10" at bounding box center [405, 143] width 90 height 18
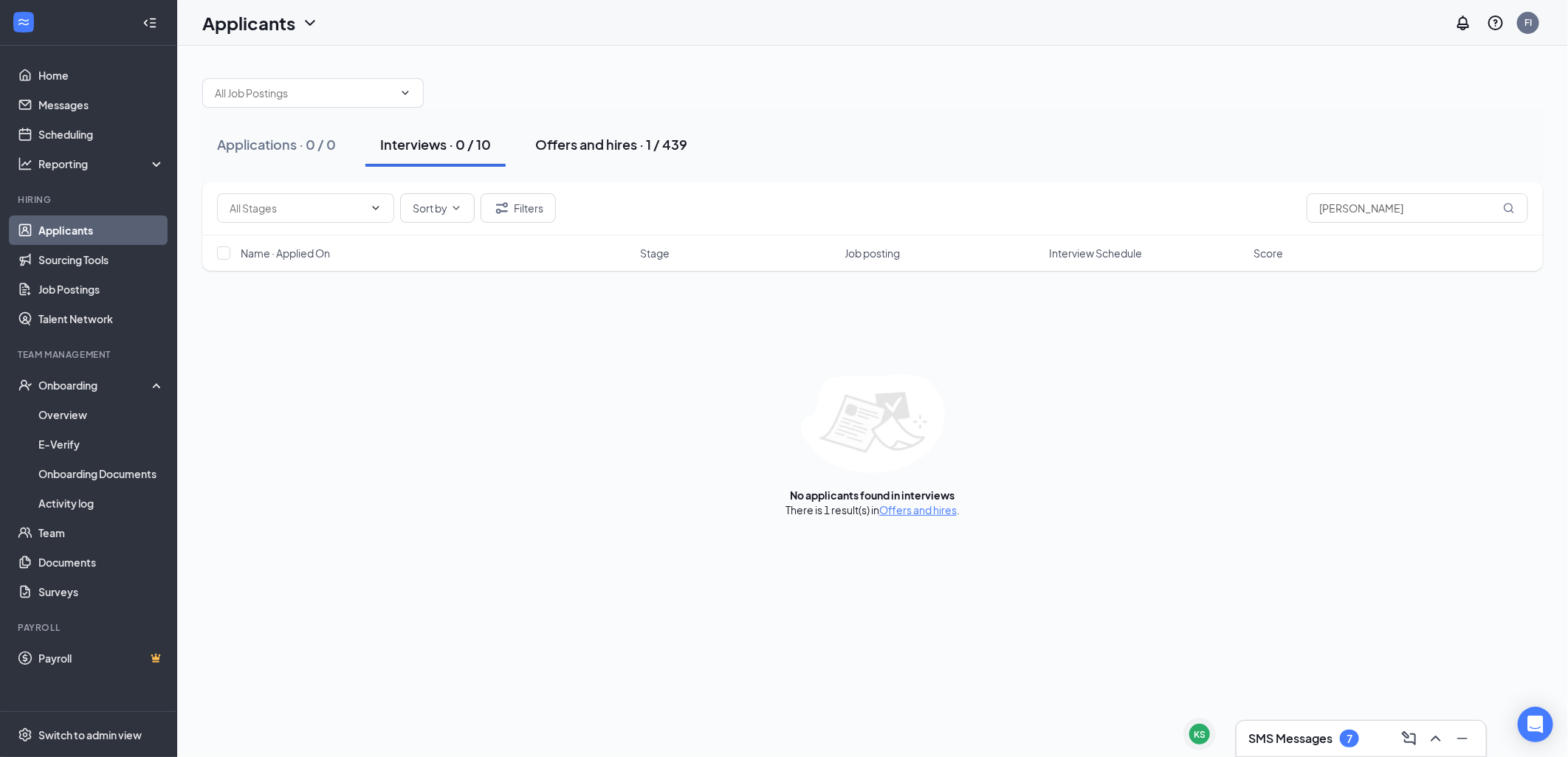
click at [629, 140] on div "Offers and hires · 1 / 439" at bounding box center [611, 143] width 152 height 18
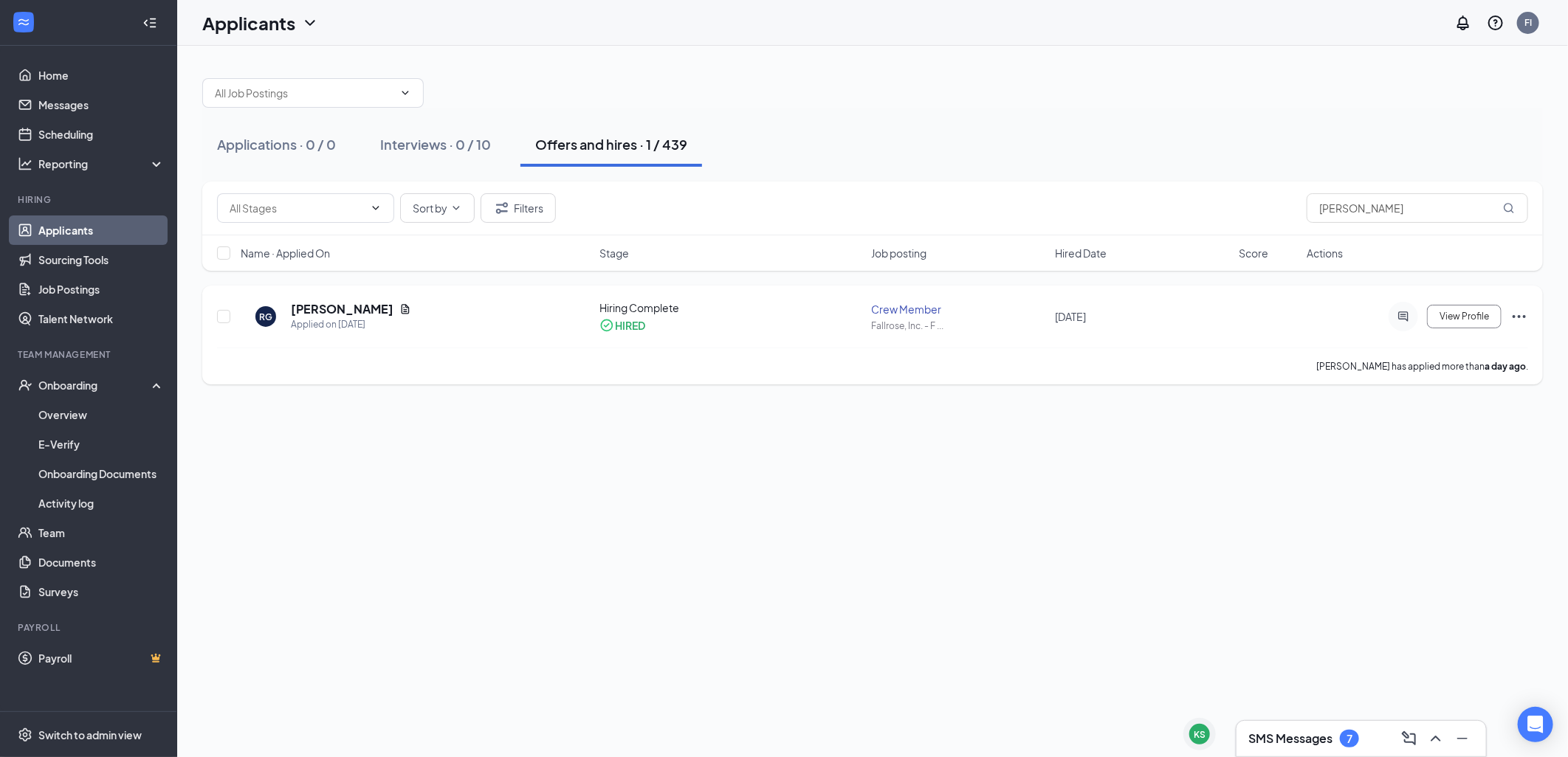
click at [1522, 314] on icon "Ellipses" at bounding box center [1519, 316] width 17 height 17
click at [1190, 473] on div "Applications · 0 / 0 Interviews · 0 / 10 Offers and hires · 1 / 439 Sort by Fil…" at bounding box center [873, 402] width 1391 height 712
click at [1525, 321] on icon "Ellipses" at bounding box center [1519, 316] width 17 height 17
click at [1448, 464] on p "Move to stage" at bounding box center [1452, 471] width 127 height 15
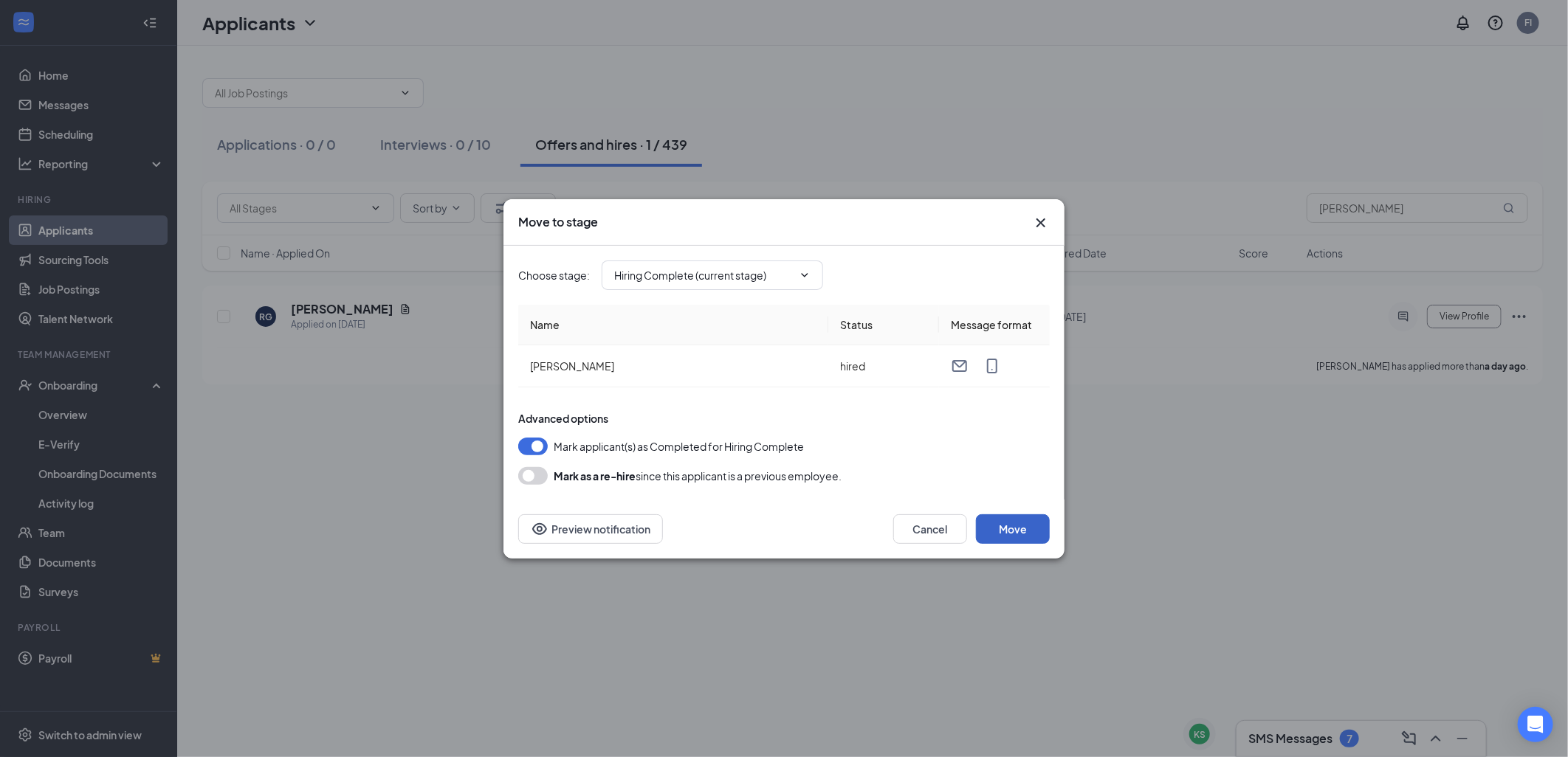
click at [1023, 521] on button "Move" at bounding box center [1013, 529] width 74 height 30
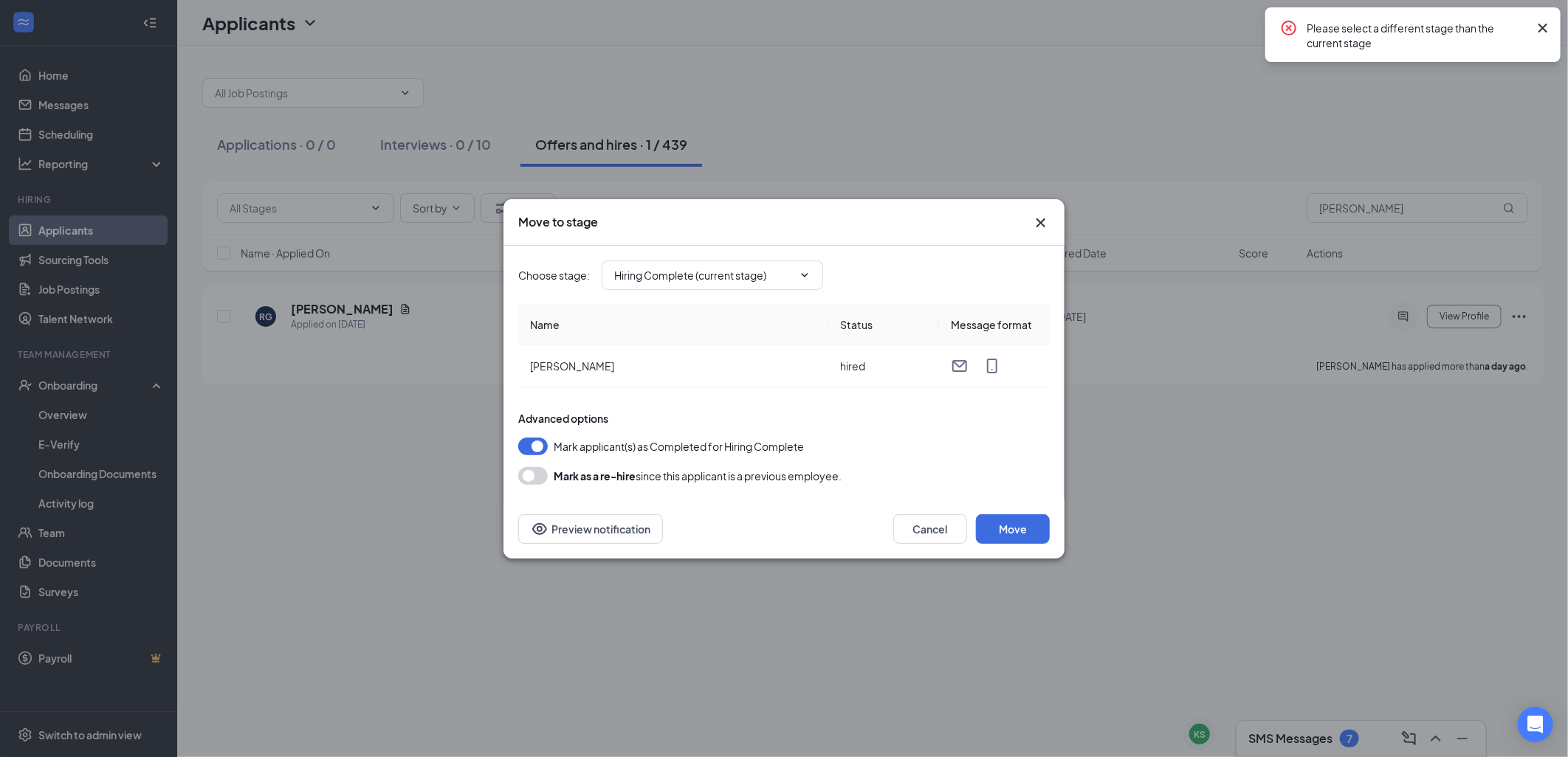
drag, startPoint x: 1545, startPoint y: 32, endPoint x: 1522, endPoint y: 34, distance: 23.1
click at [1544, 32] on icon "Cross" at bounding box center [1543, 28] width 17 height 17
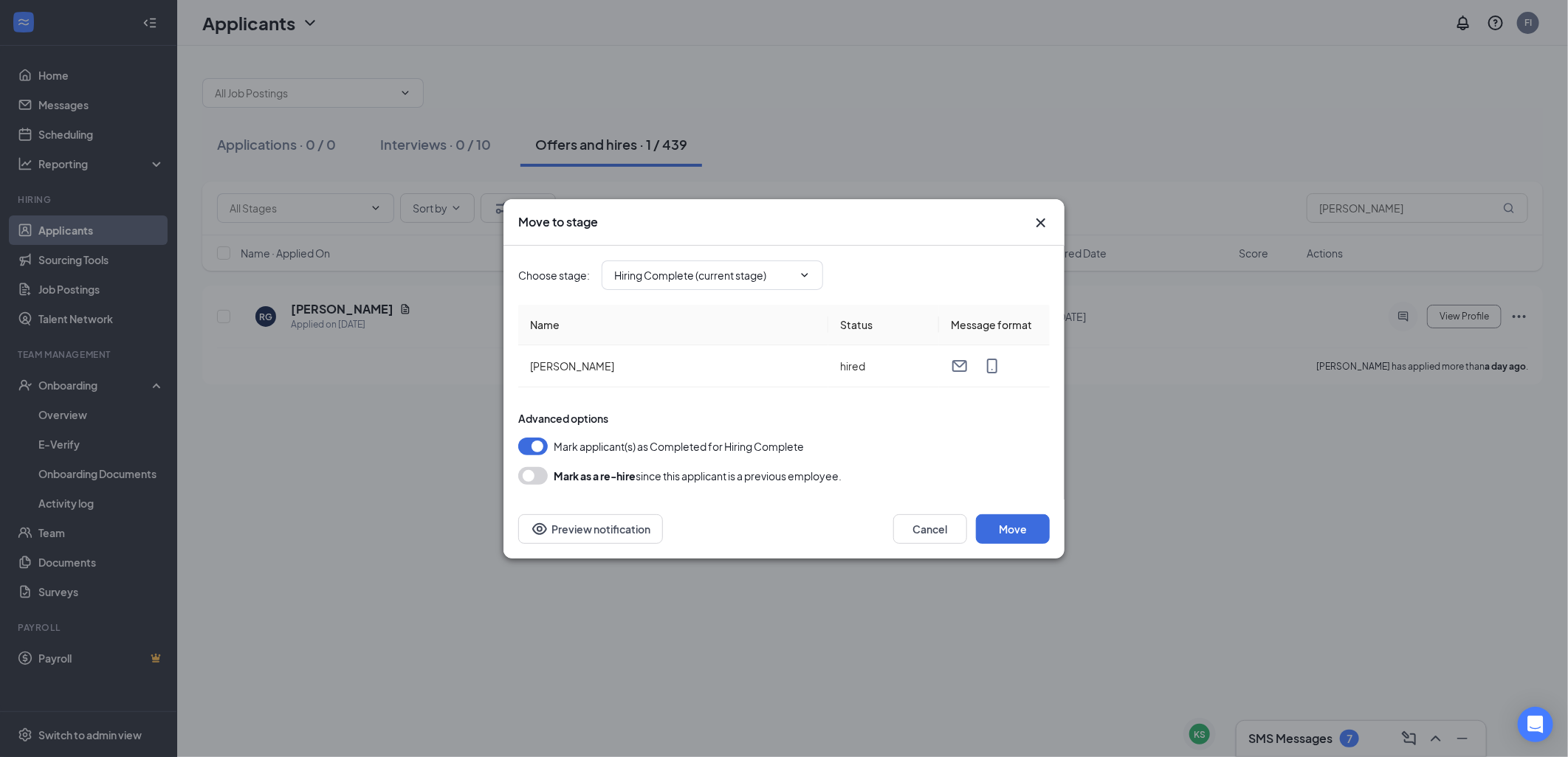
click at [1046, 225] on icon "Cross" at bounding box center [1040, 222] width 17 height 17
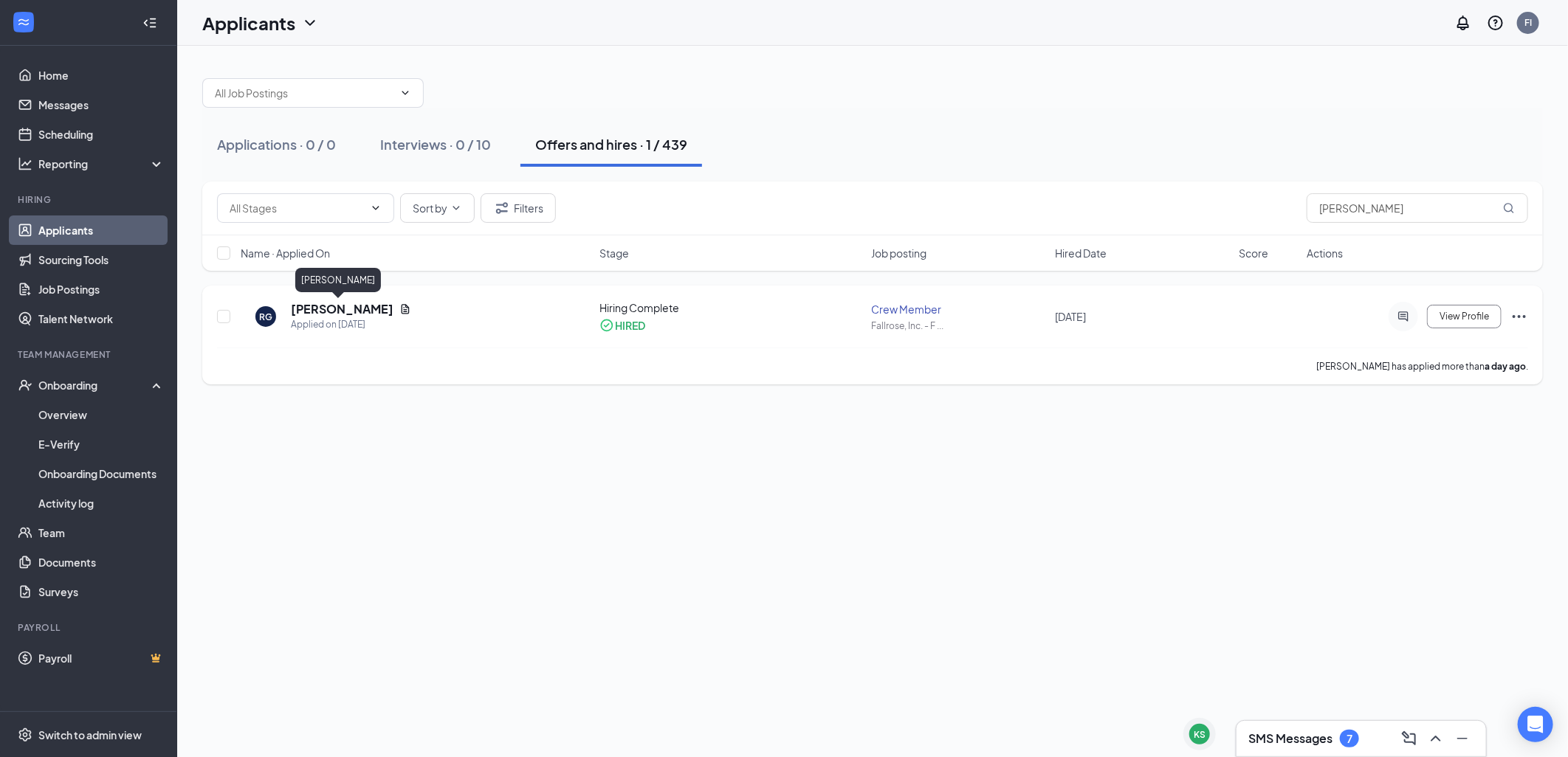
click at [341, 311] on h5 "[PERSON_NAME]" at bounding box center [342, 309] width 103 height 17
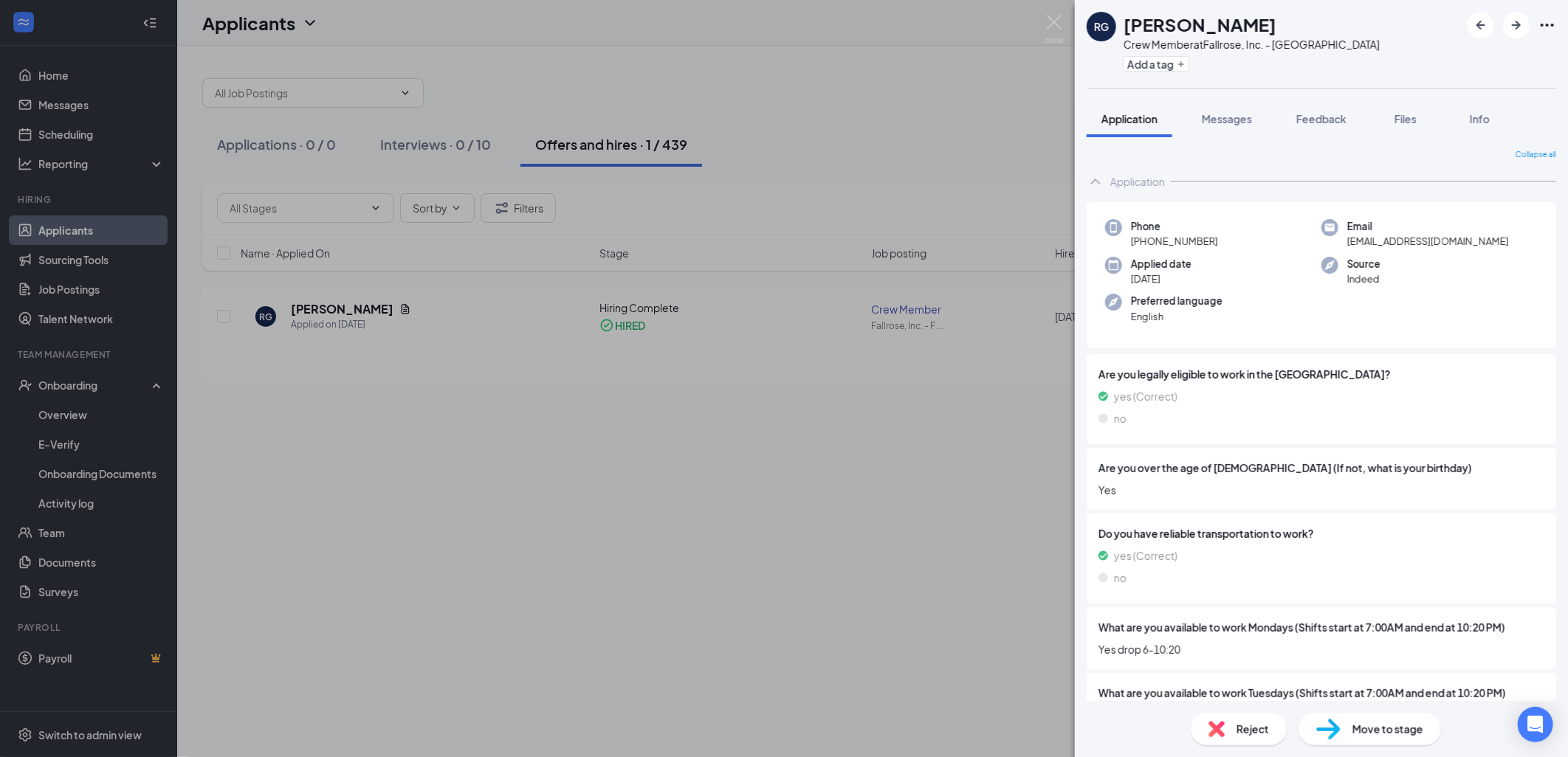
click at [1359, 731] on span "Move to stage" at bounding box center [1388, 729] width 71 height 17
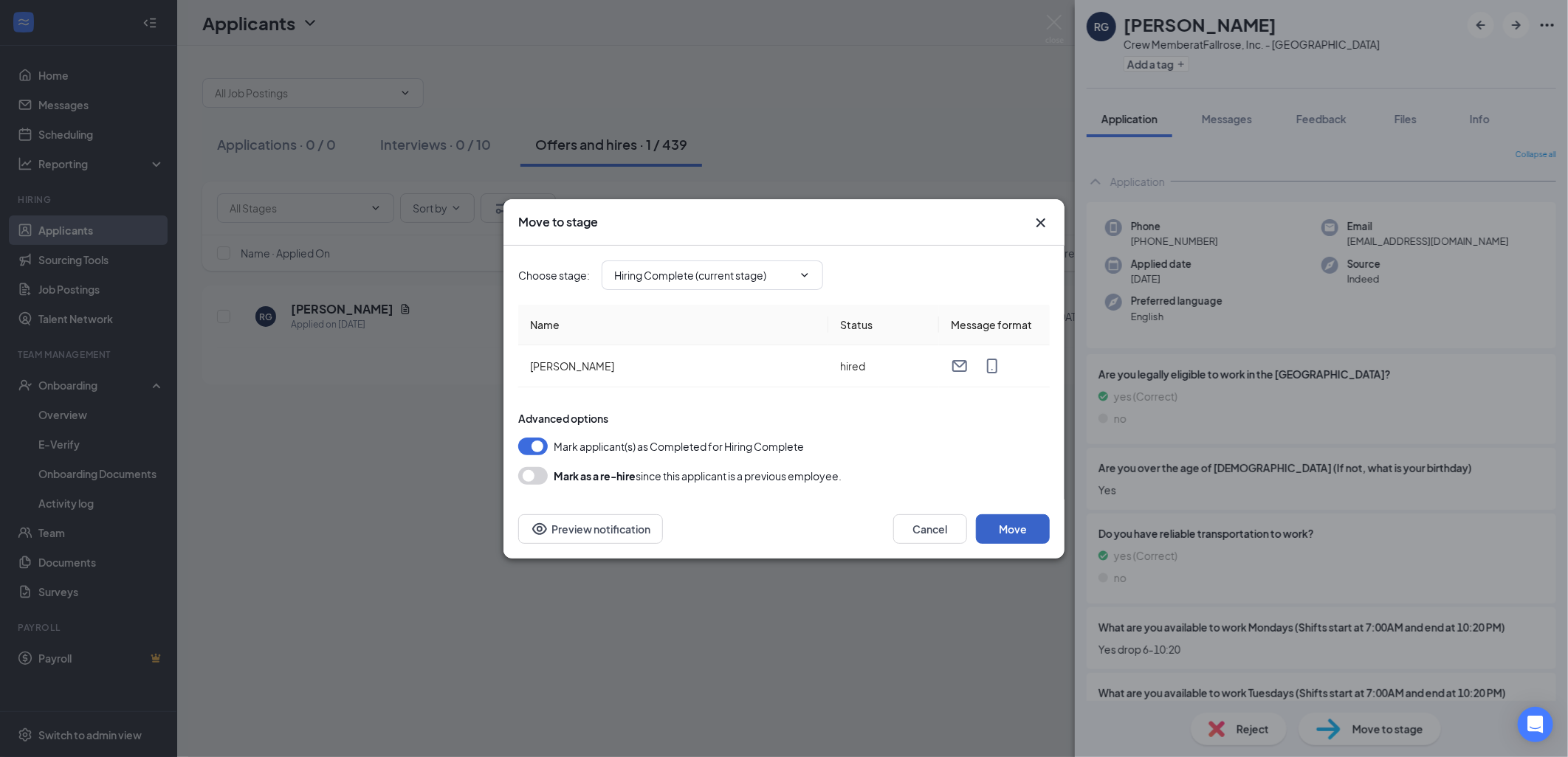
click at [1000, 525] on button "Move" at bounding box center [1013, 529] width 74 height 30
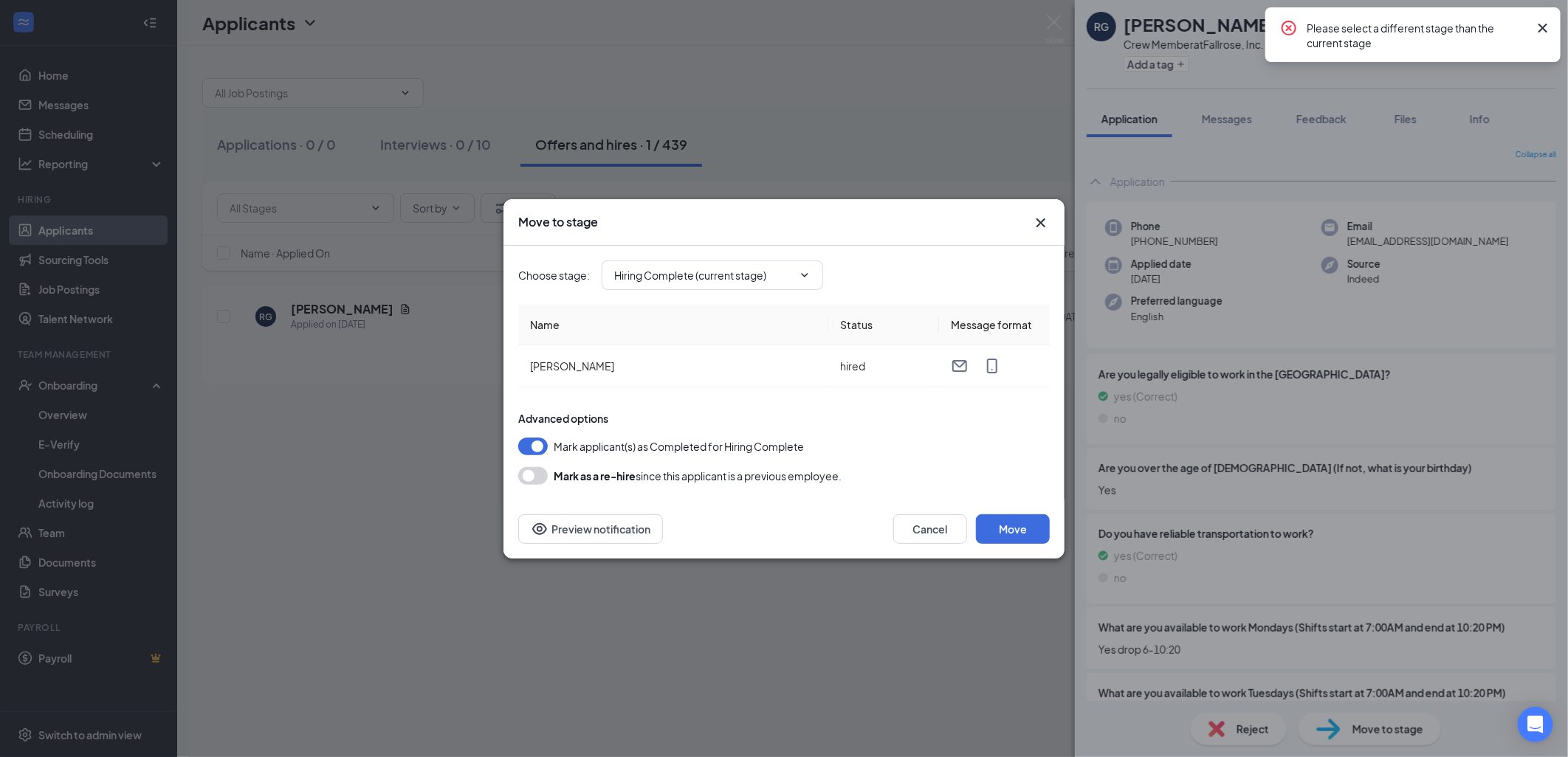
click at [1541, 25] on icon "Cross" at bounding box center [1543, 28] width 17 height 17
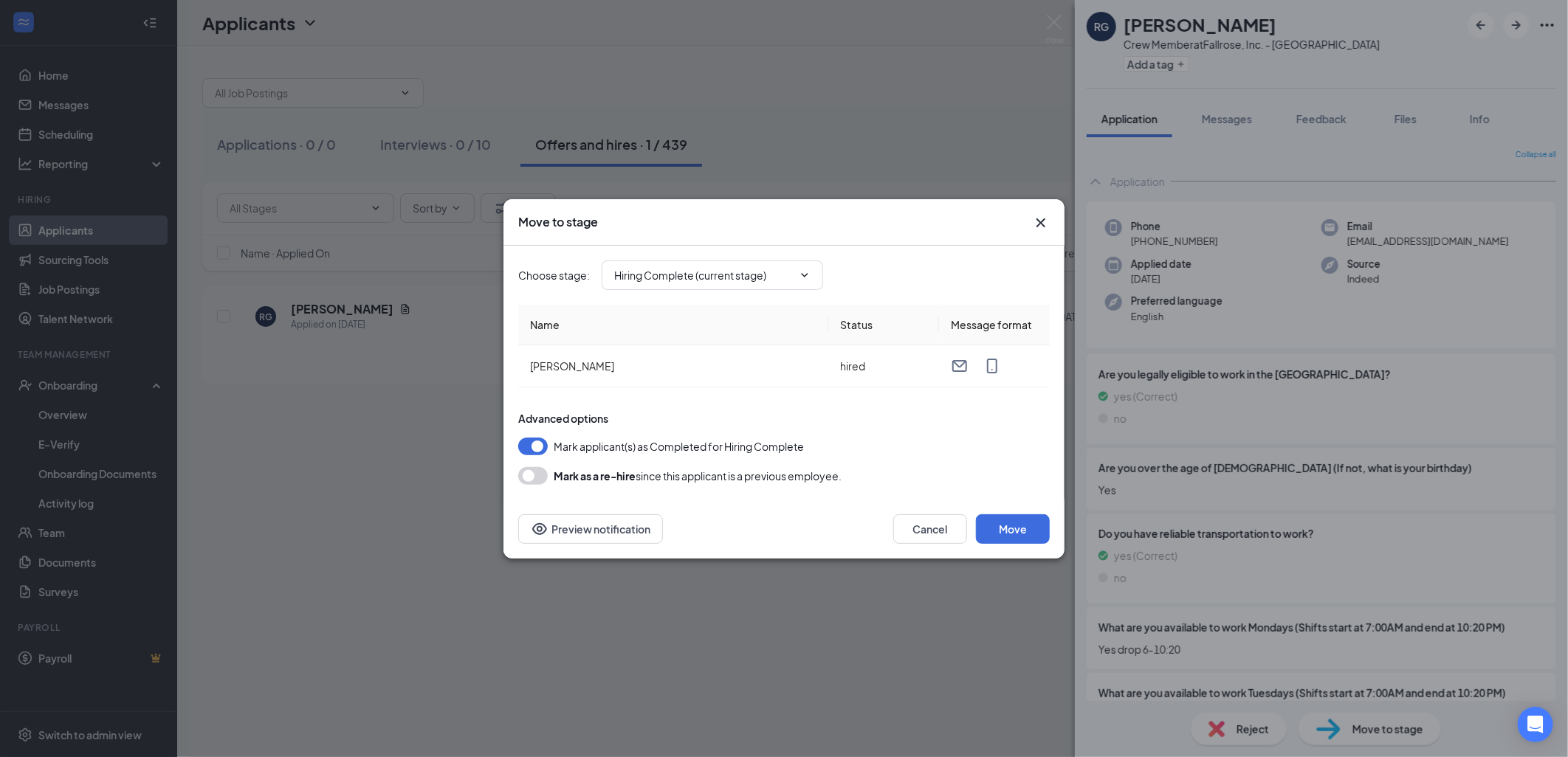
click at [1045, 218] on icon "Cross" at bounding box center [1040, 222] width 9 height 9
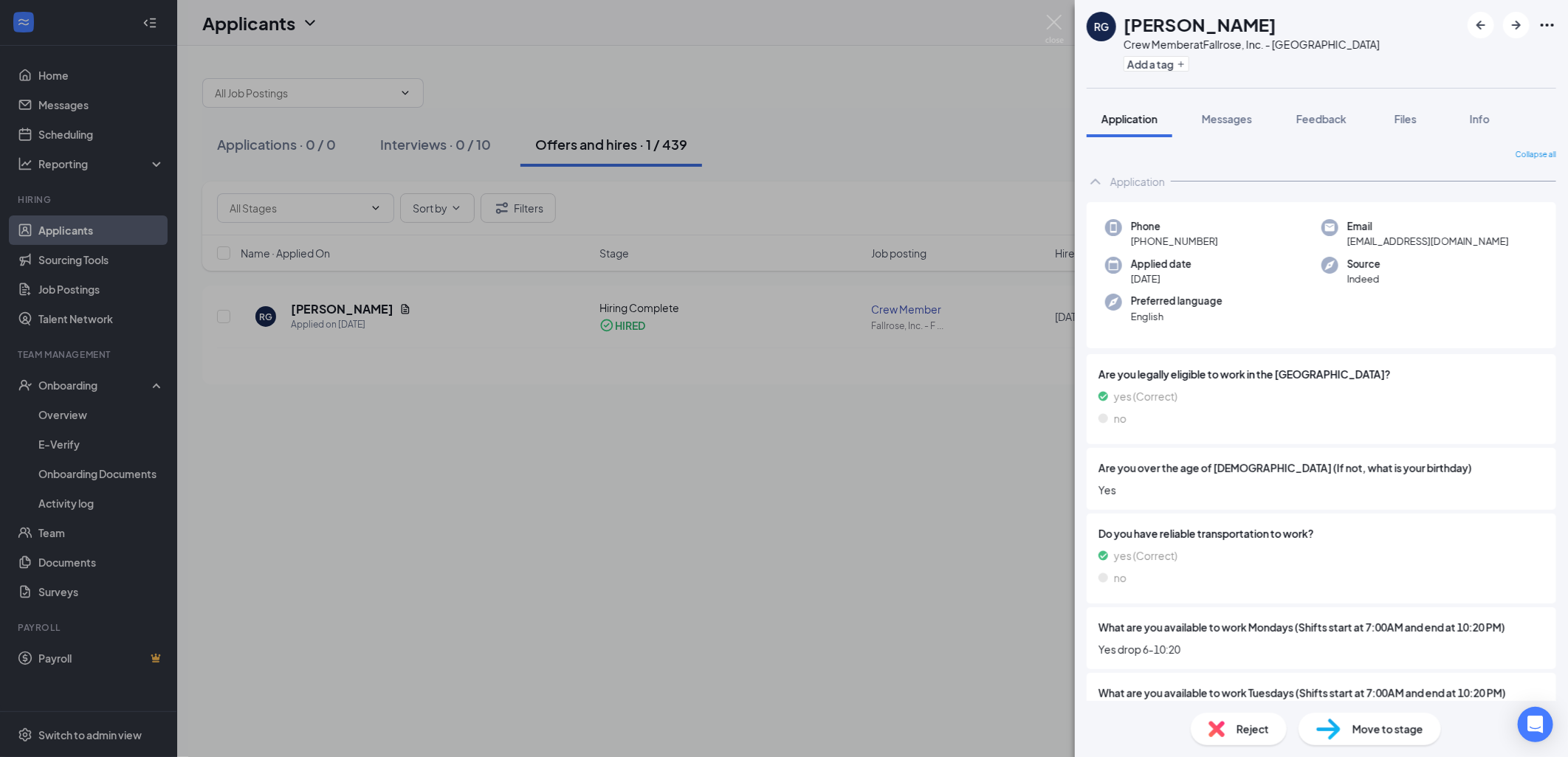
click at [761, 107] on div "RG Rhoda Gbayeh Crew Member at Fallrose, Inc. - Fargo 25th Street Add a tag App…" at bounding box center [784, 378] width 1568 height 757
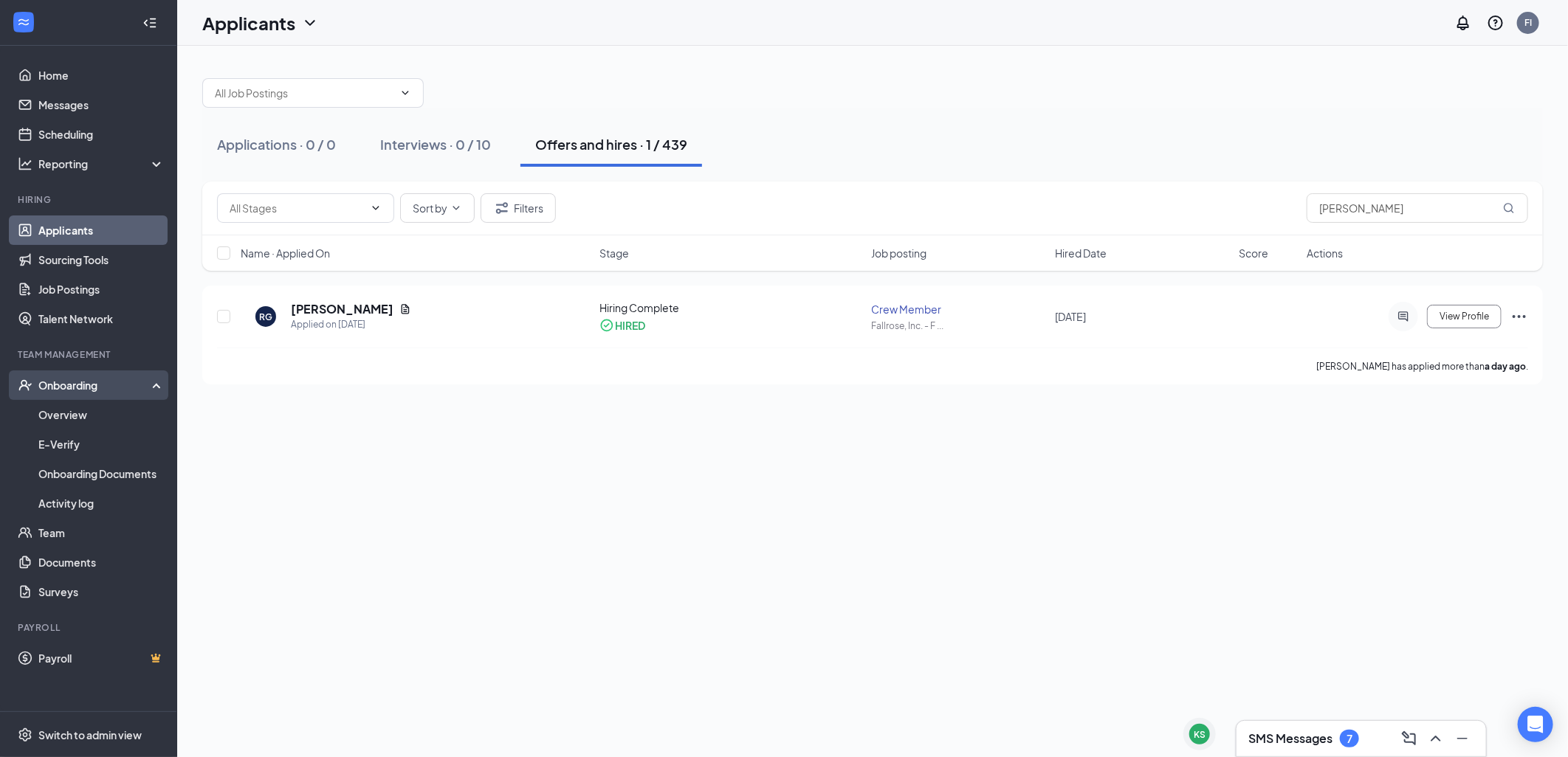
click at [128, 378] on div "Onboarding" at bounding box center [95, 385] width 114 height 15
click at [124, 388] on div "Onboarding" at bounding box center [95, 385] width 114 height 15
click at [109, 406] on link "Overview" at bounding box center [101, 415] width 126 height 30
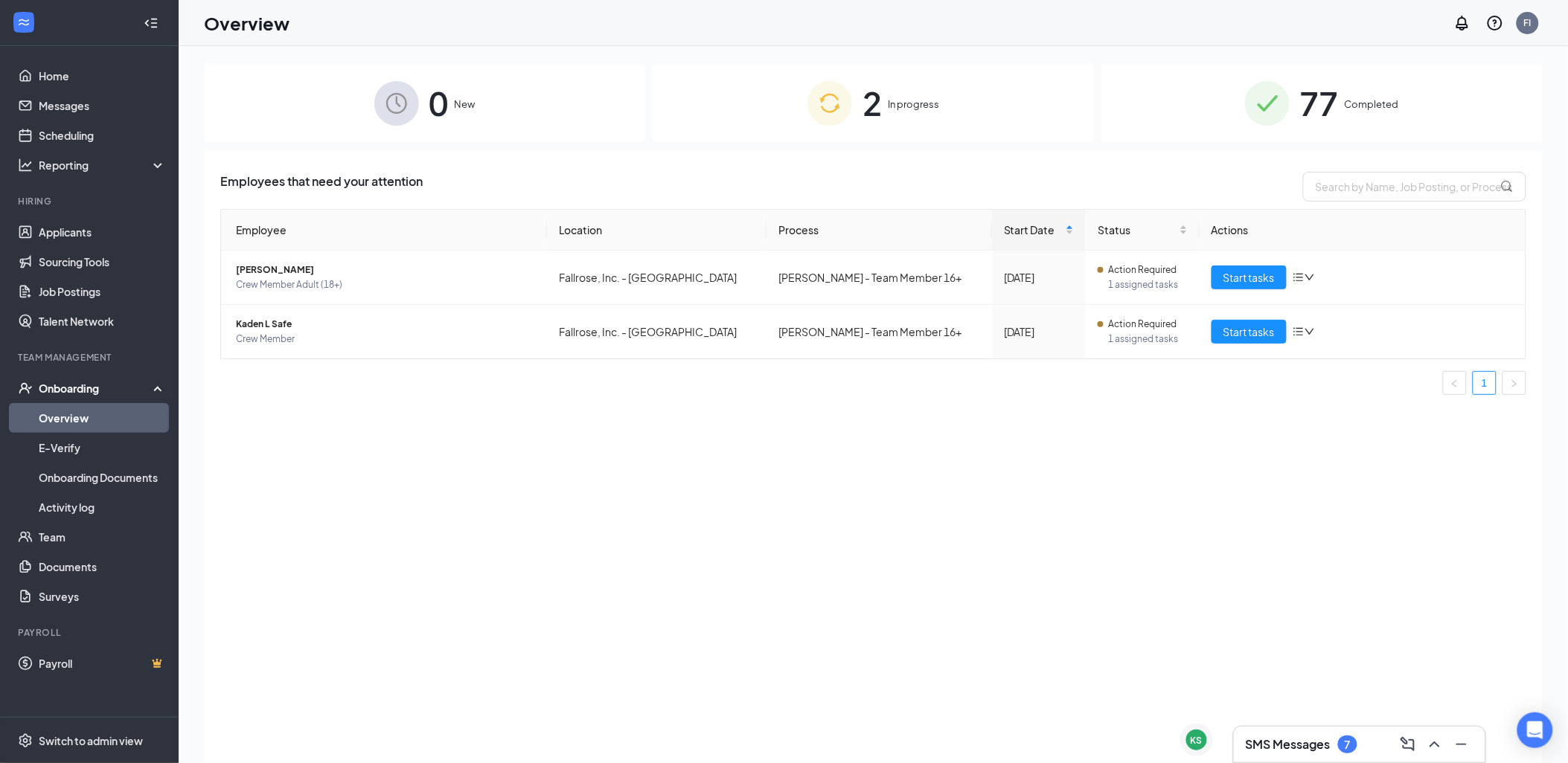
click at [956, 110] on div "2 In progress" at bounding box center [873, 102] width 441 height 78
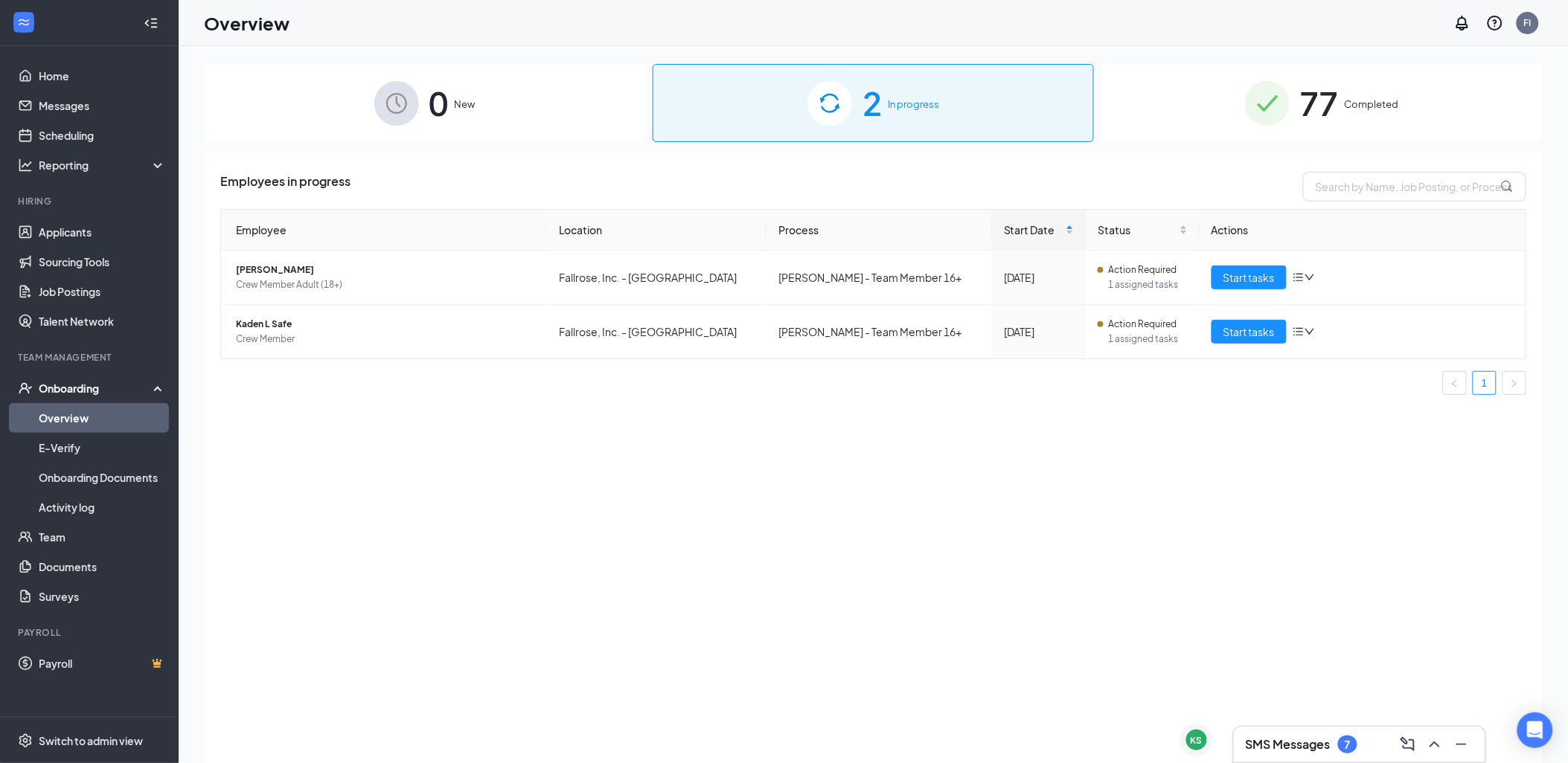
click at [456, 138] on div "0 New" at bounding box center [425, 102] width 441 height 78
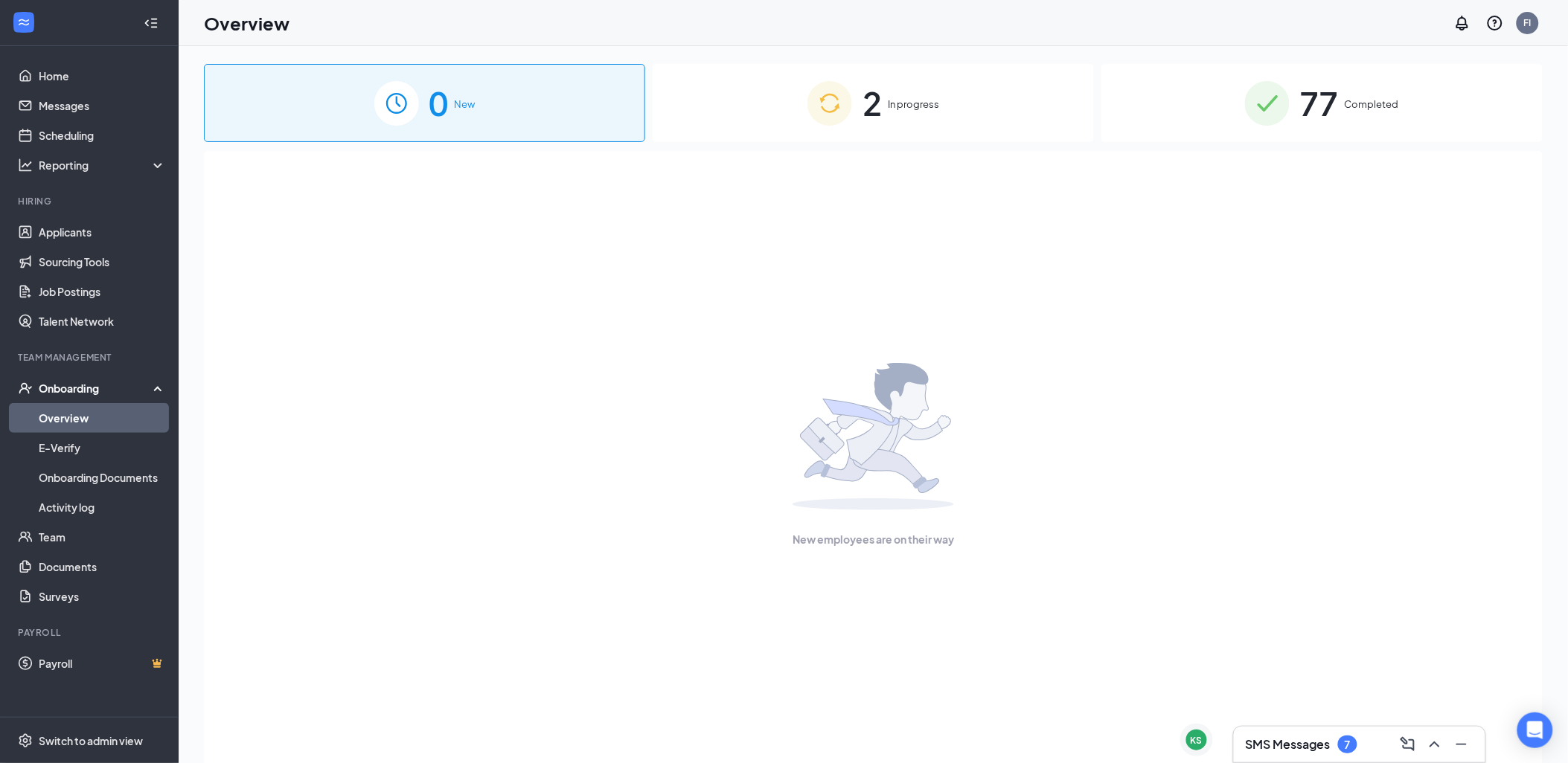
click at [1415, 107] on div "77 Completed" at bounding box center [1322, 102] width 441 height 78
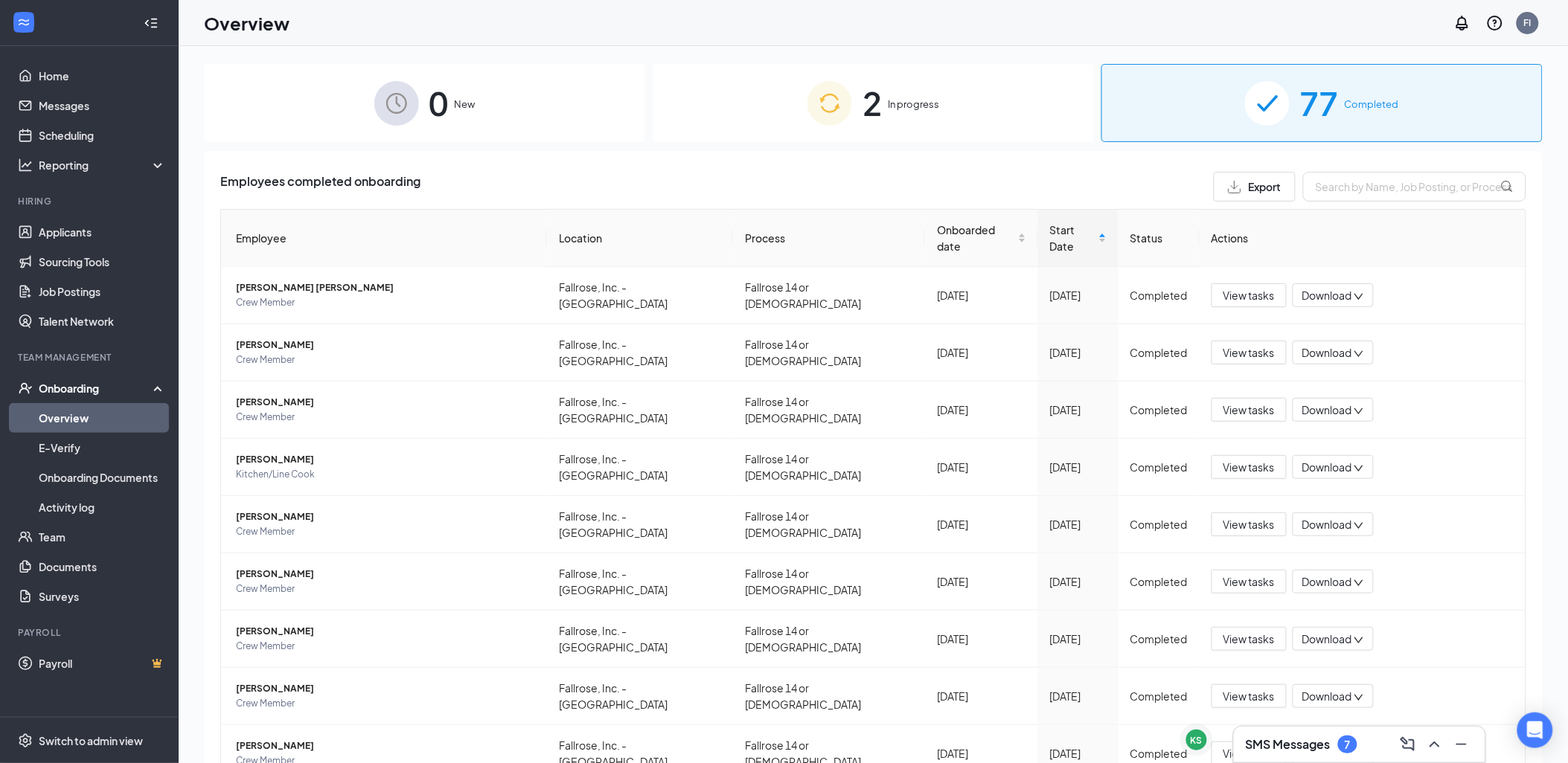
click at [456, 110] on span "New" at bounding box center [465, 103] width 21 height 15
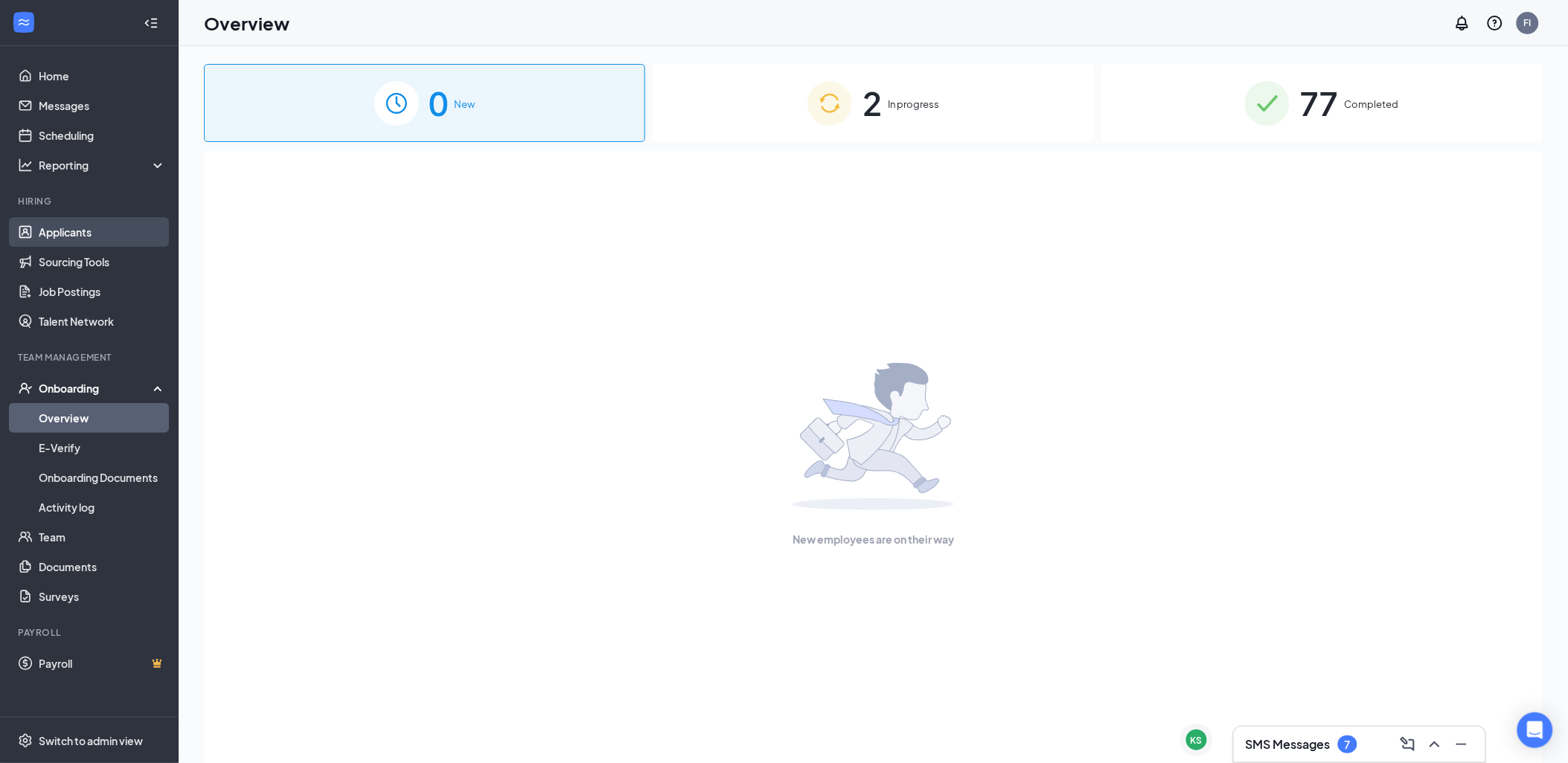
click at [123, 229] on link "Applicants" at bounding box center [102, 232] width 127 height 30
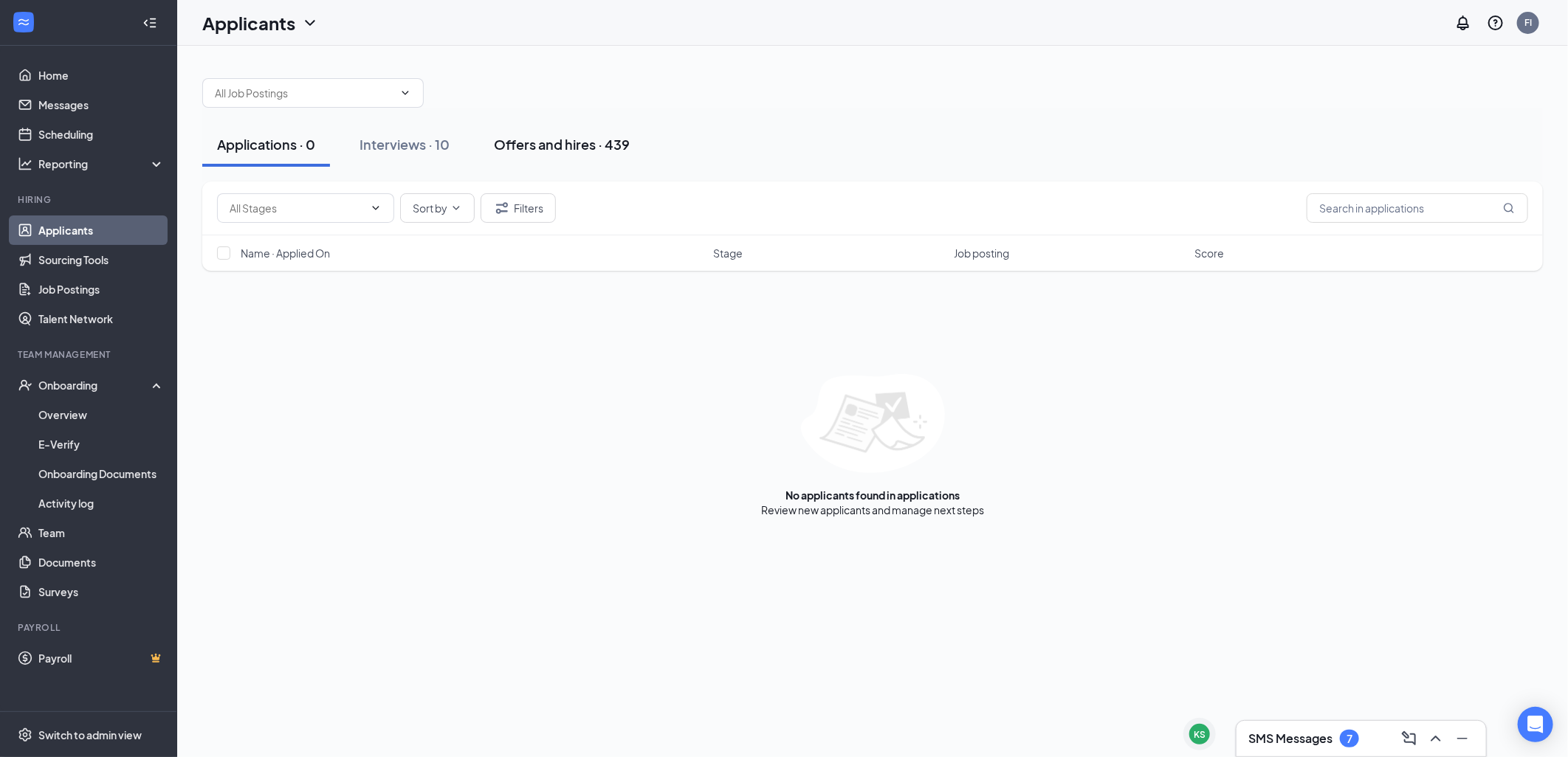
click at [502, 153] on div "Offers and hires · 439" at bounding box center [561, 143] width 136 height 18
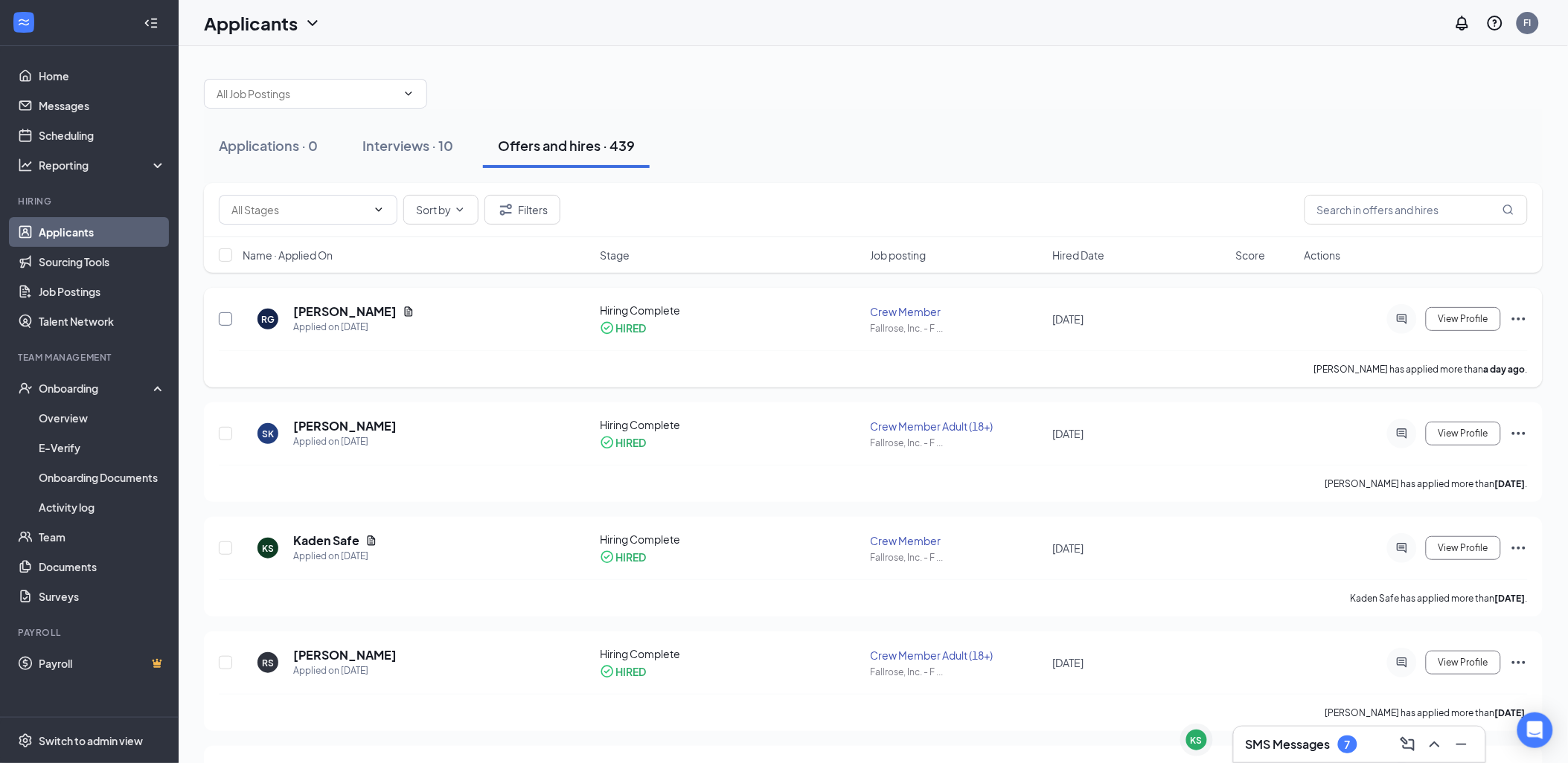
click at [230, 321] on input "checkbox" at bounding box center [225, 319] width 13 height 13
checkbox input "true"
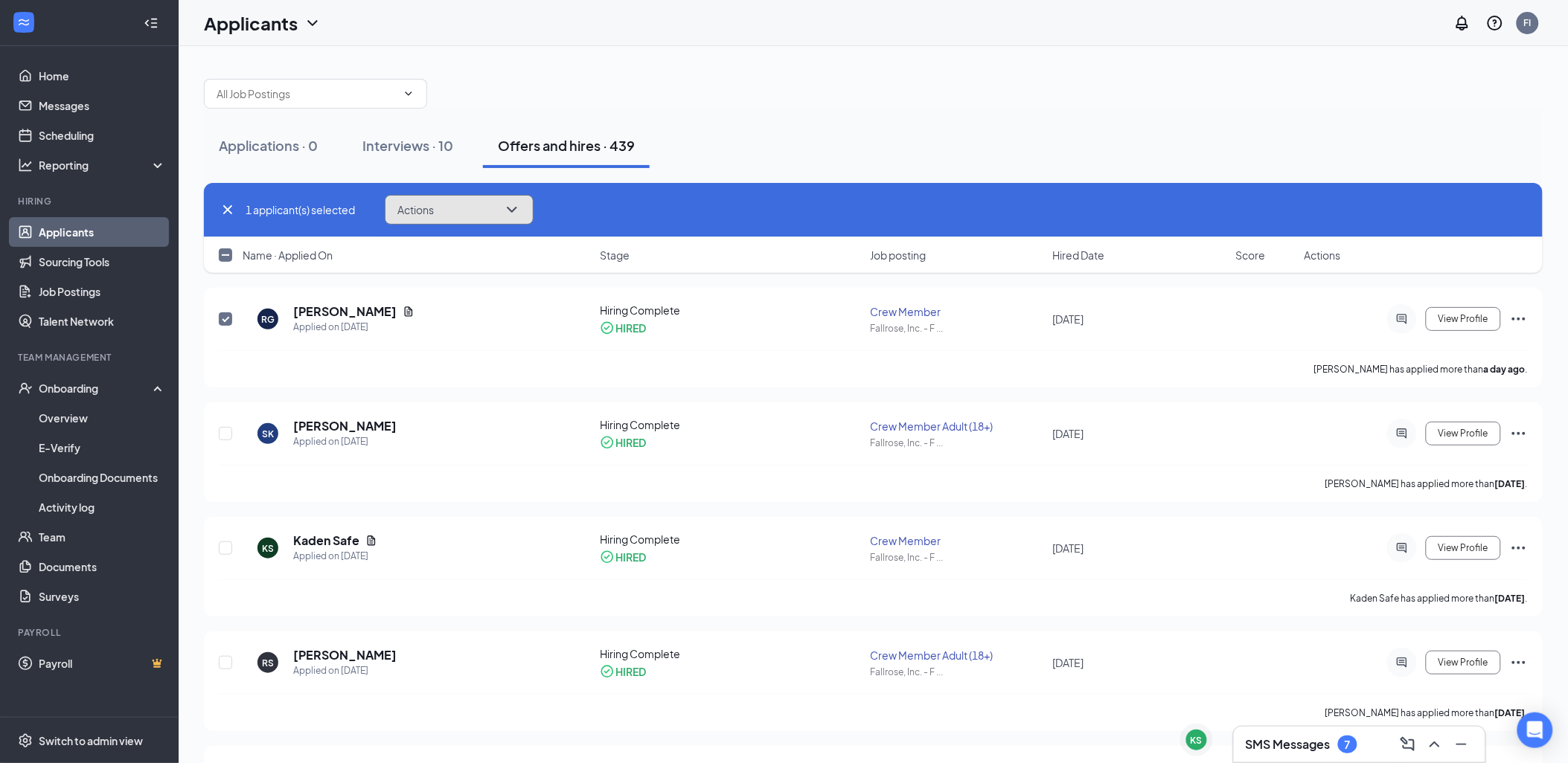
click at [505, 214] on icon "ChevronDown" at bounding box center [512, 209] width 18 height 18
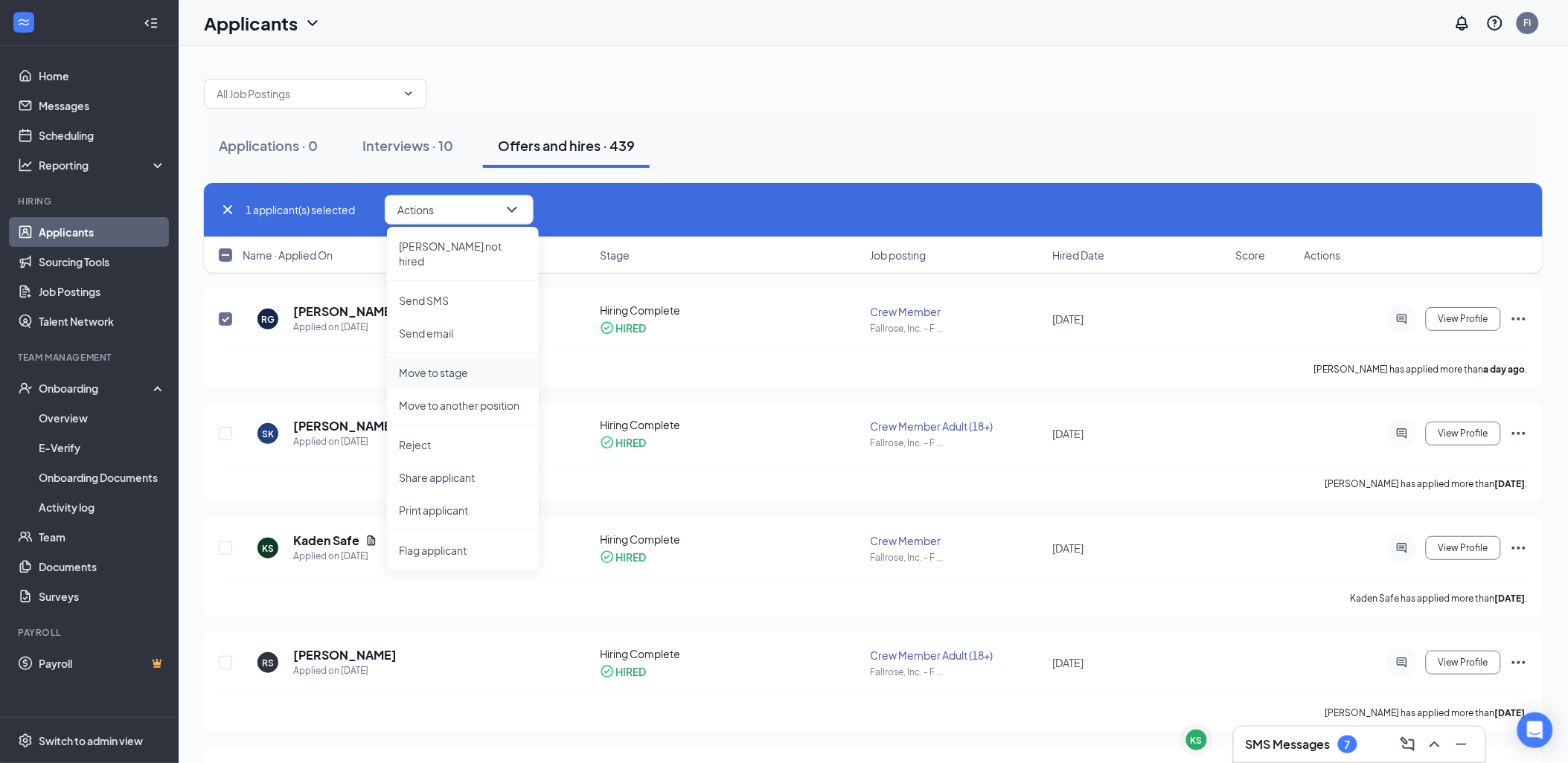
click at [482, 365] on p "Move to stage" at bounding box center [463, 372] width 128 height 15
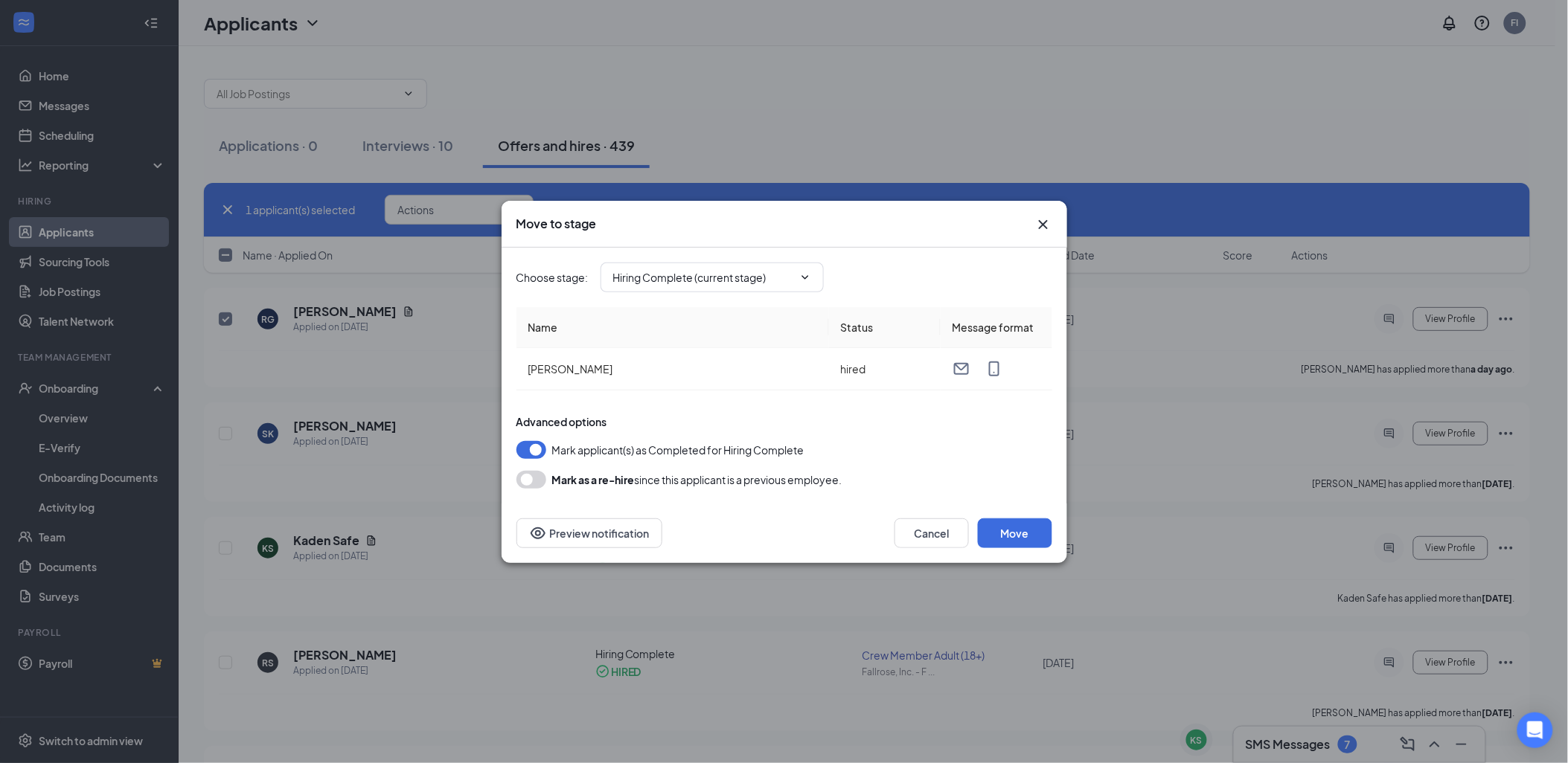
click at [530, 442] on button "button" at bounding box center [531, 450] width 30 height 18
click at [1035, 534] on button "Move" at bounding box center [1014, 533] width 74 height 30
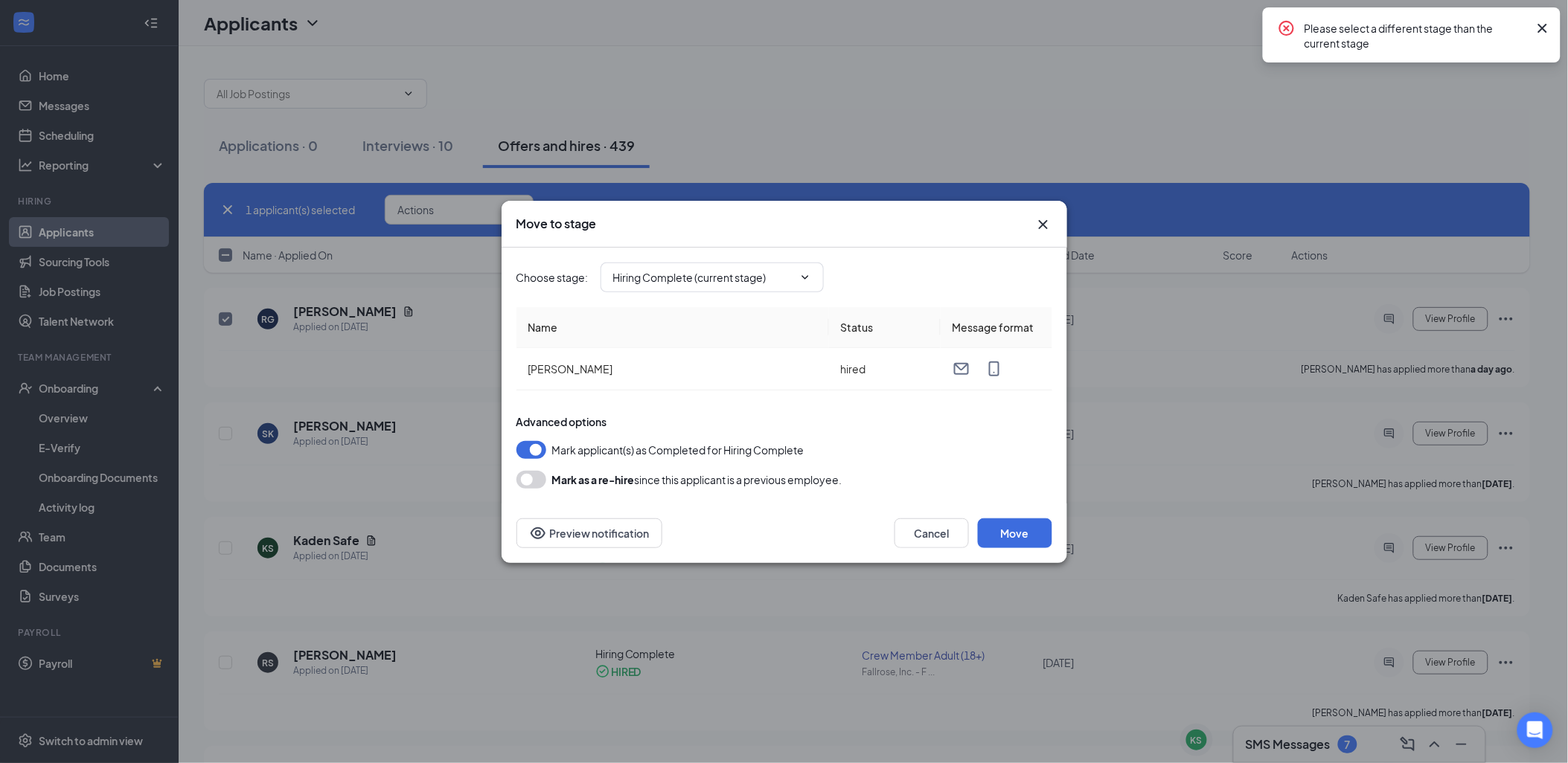
click at [1533, 11] on div "Please select a different stage than the current stage" at bounding box center [1411, 34] width 298 height 55
click at [1535, 31] on icon "Cross" at bounding box center [1542, 28] width 18 height 18
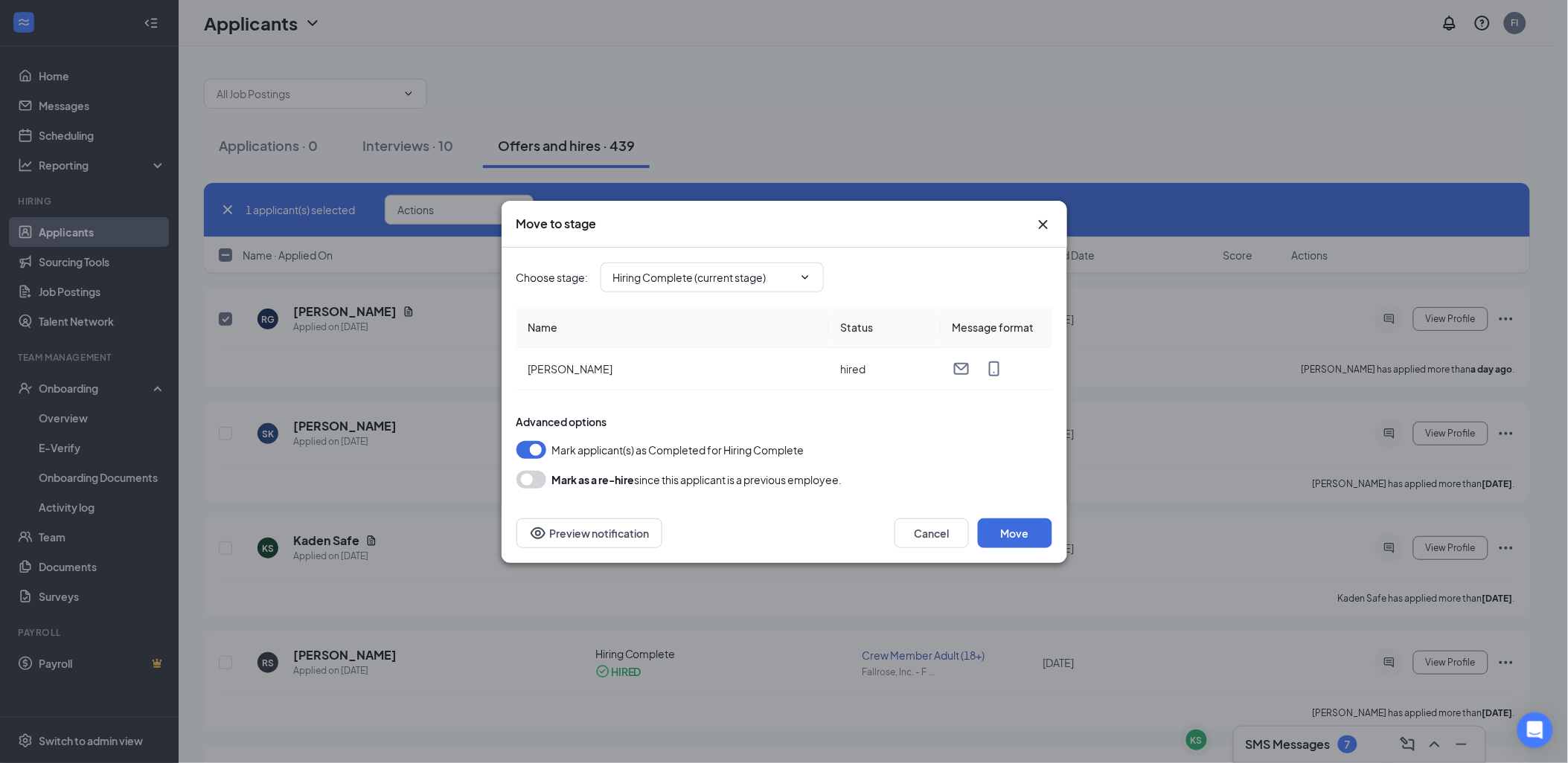
click at [1548, 30] on div "Move to stage Choose stage : Hiring Complete (current stage) Name Status Messag…" at bounding box center [784, 381] width 1568 height 763
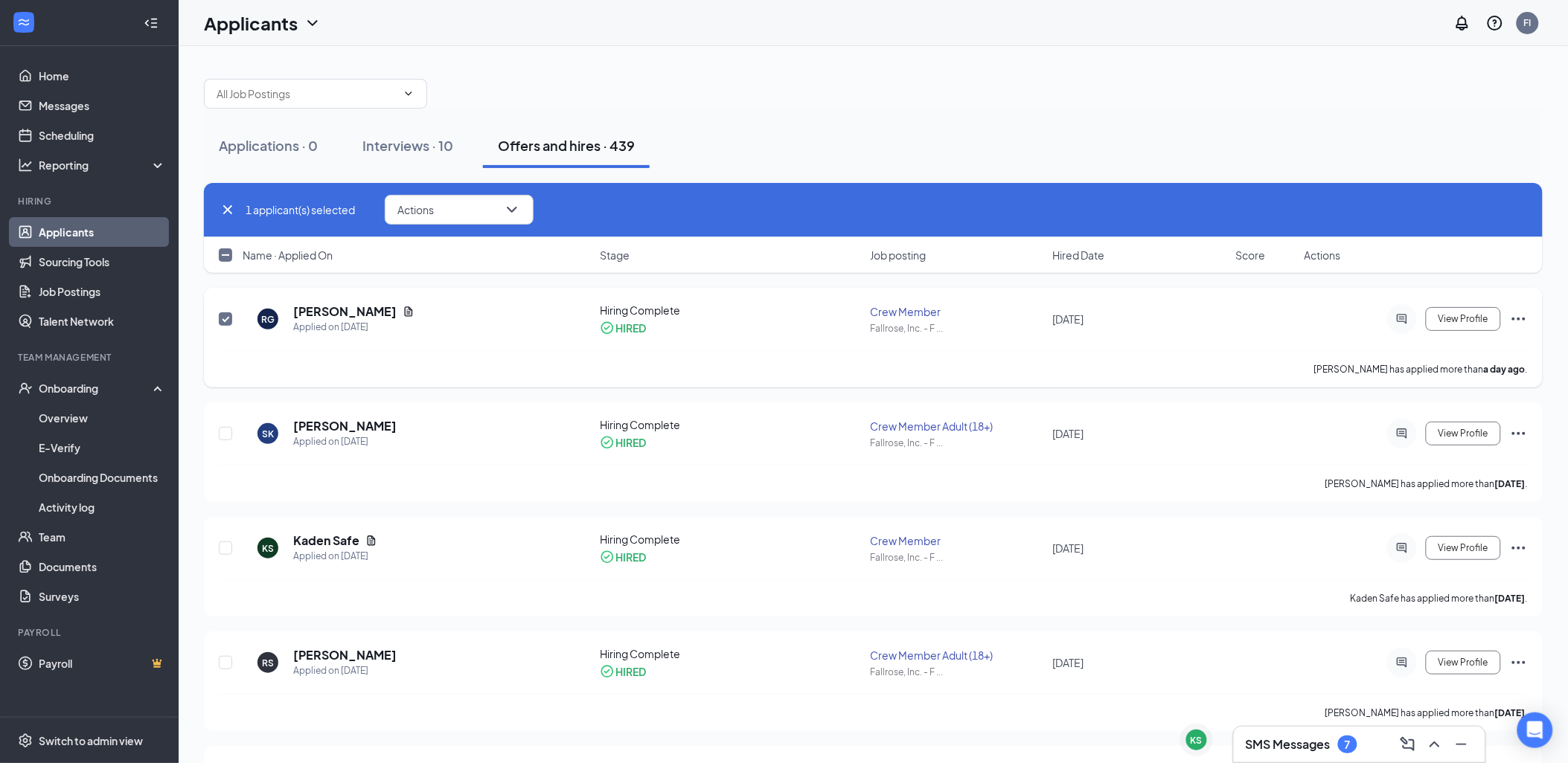
click at [1509, 317] on icon "Ellipses" at bounding box center [1518, 319] width 18 height 18
click at [1332, 741] on div "SMS Messages 7" at bounding box center [1301, 745] width 111 height 18
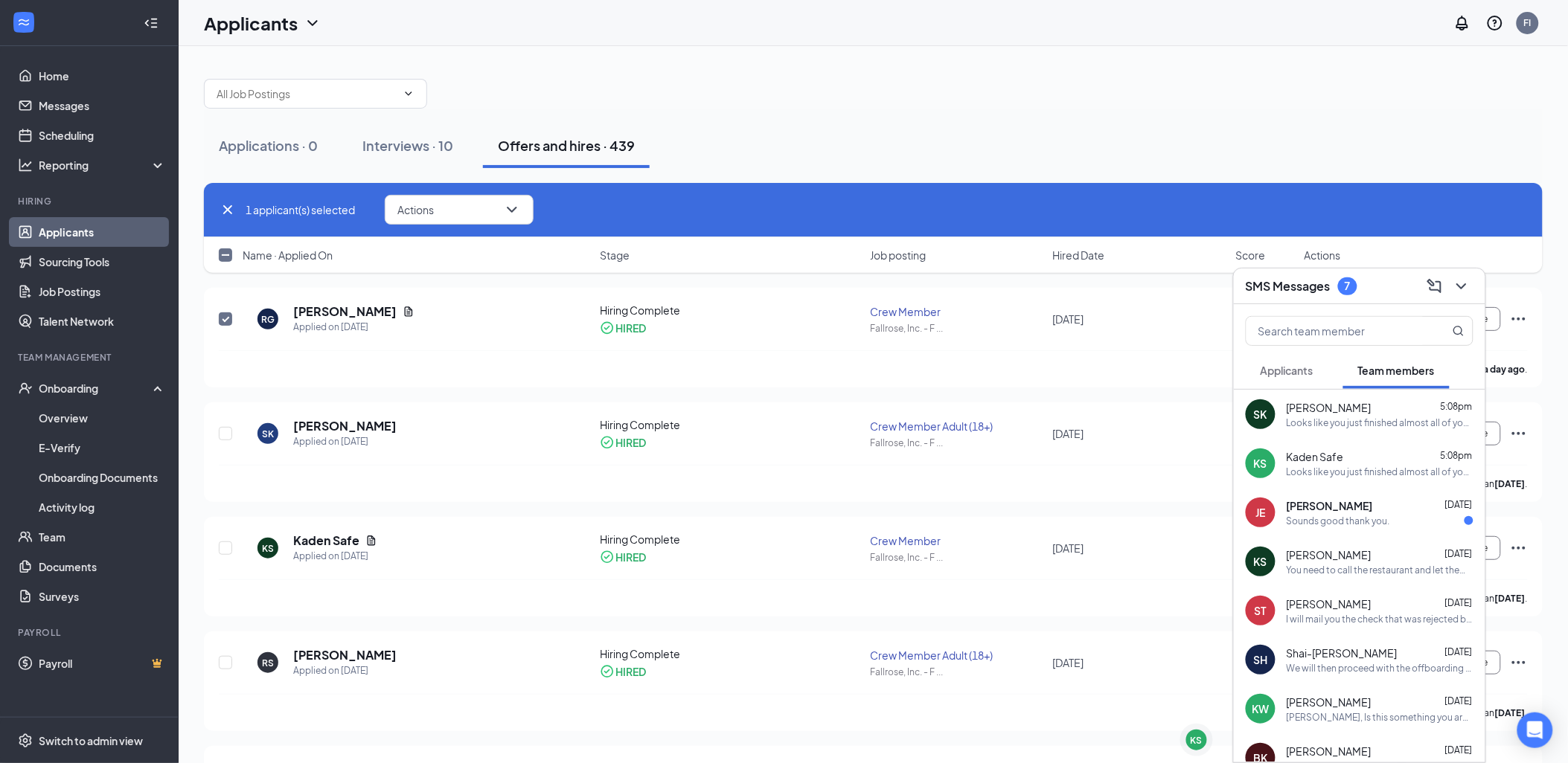
click at [1296, 385] on button "Applicants" at bounding box center [1287, 371] width 82 height 37
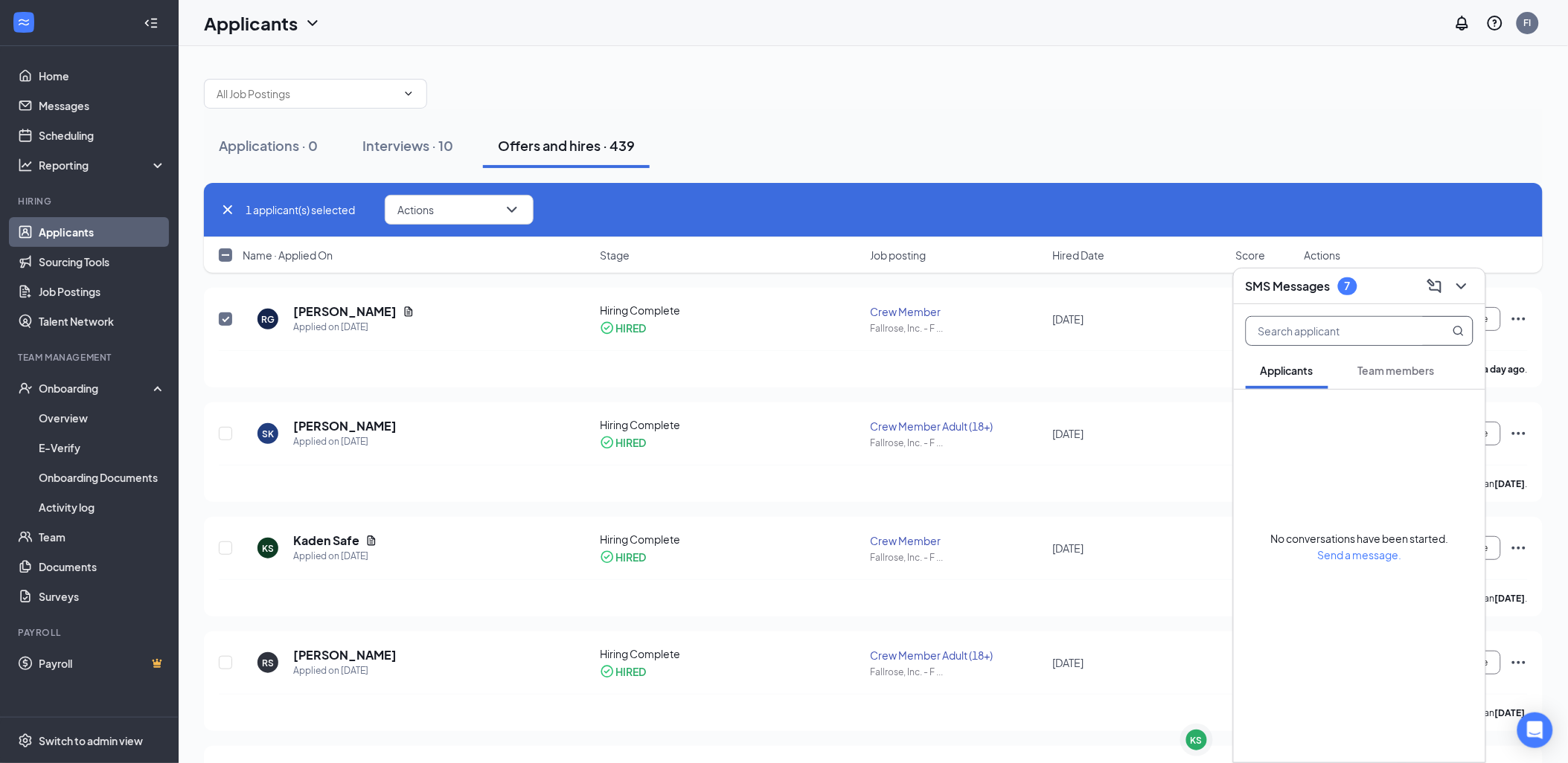
click at [1394, 331] on input "text" at bounding box center [1334, 331] width 176 height 28
click at [1112, 145] on div "Applications · 0 Interviews · 10 Offers and hires · 439" at bounding box center [873, 145] width 1338 height 45
click at [1465, 284] on icon "ChevronDown" at bounding box center [1461, 286] width 18 height 18
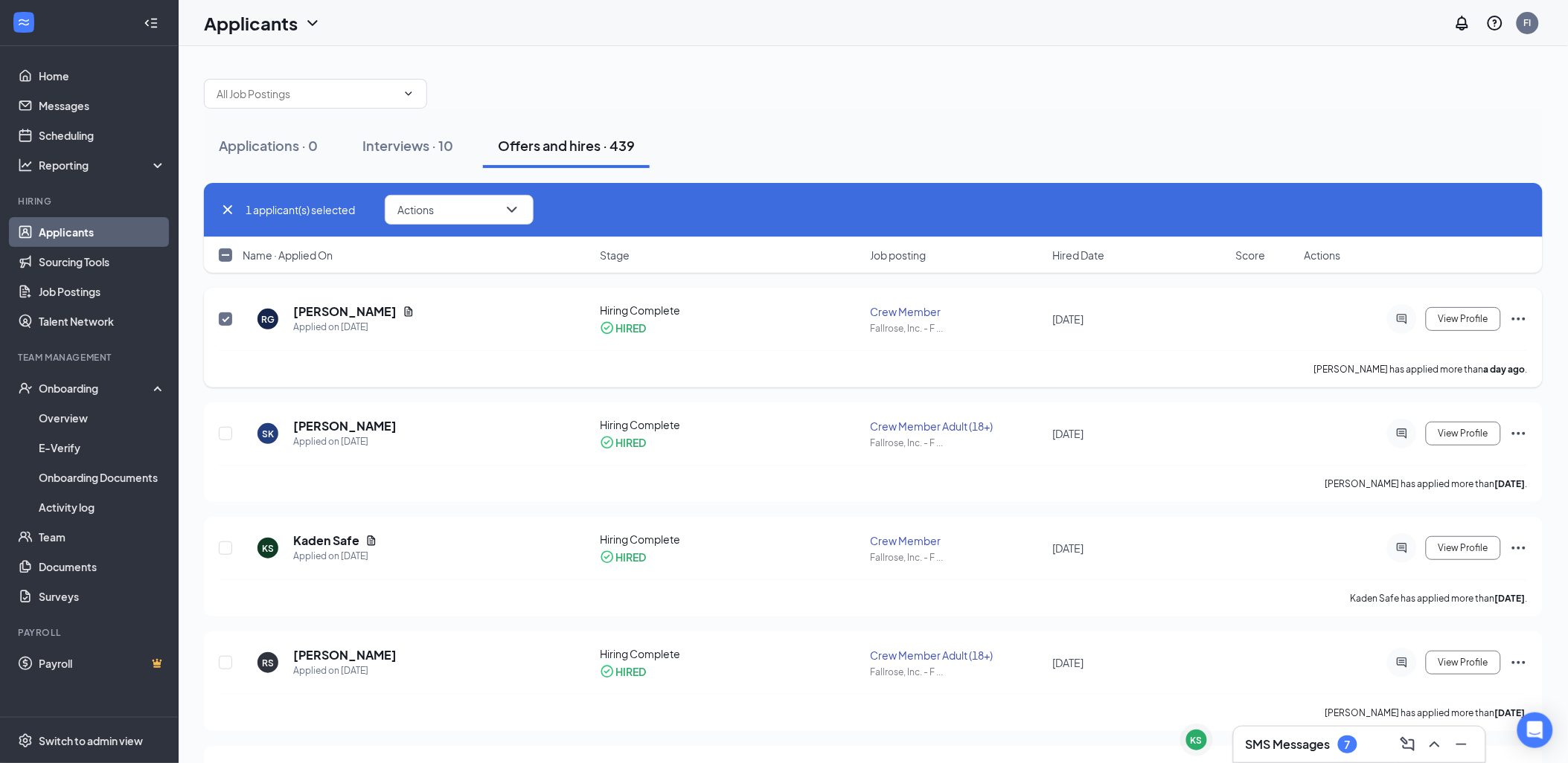
click at [1519, 314] on icon "Ellipses" at bounding box center [1518, 319] width 18 height 18
